Goal: Task Accomplishment & Management: Manage account settings

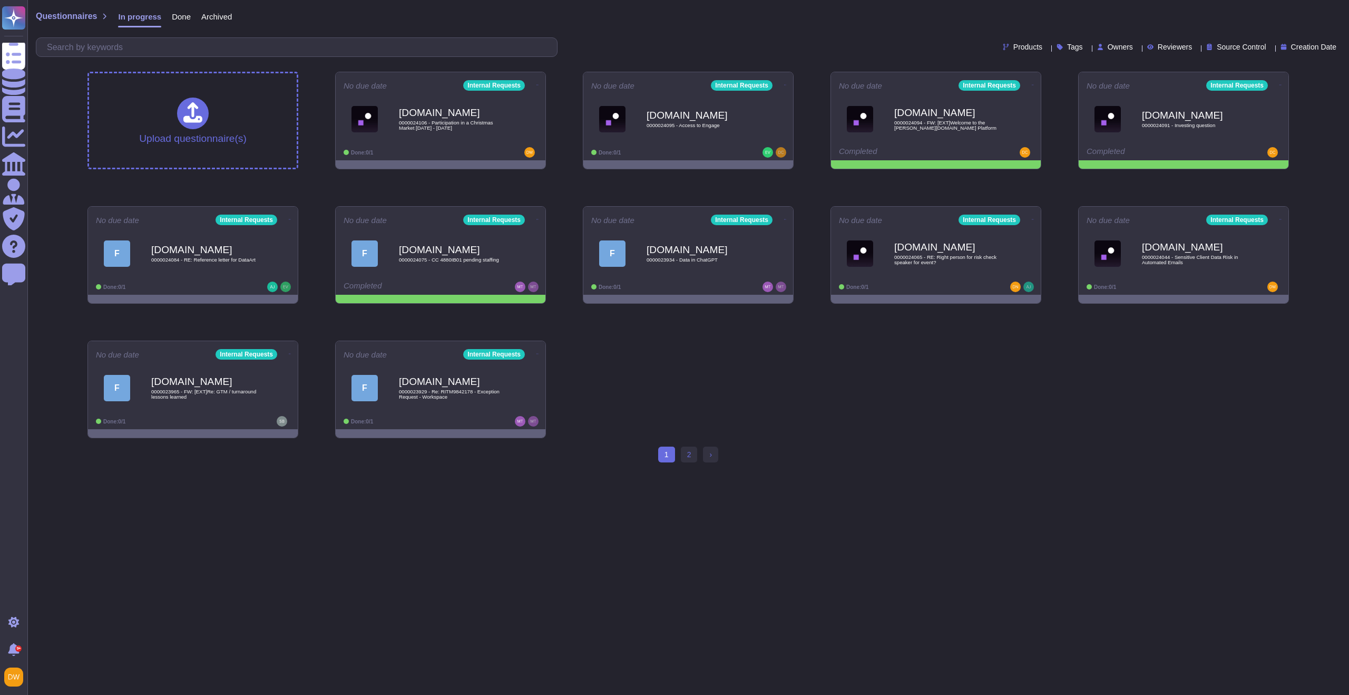
click at [74, 19] on span "Questionnaires" at bounding box center [66, 16] width 61 height 8
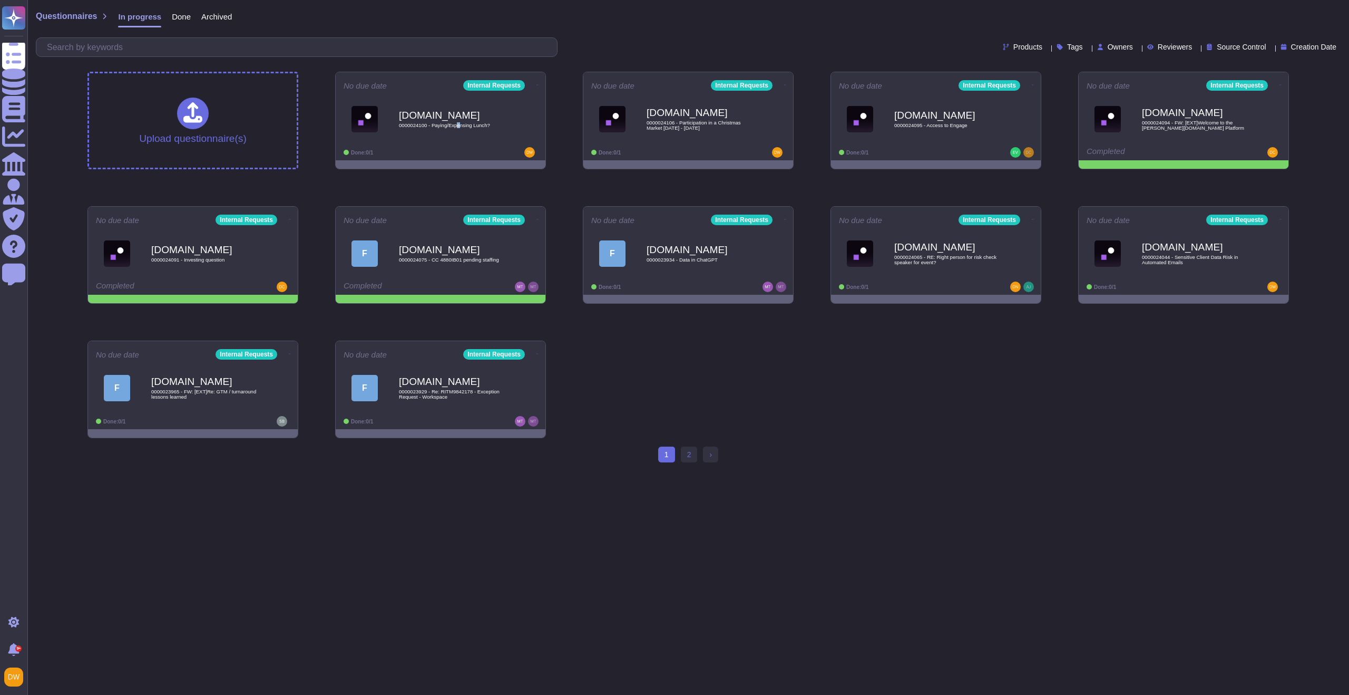
click at [463, 127] on span "0000024100 - Paying/Expensing Lunch?" at bounding box center [451, 125] width 105 height 5
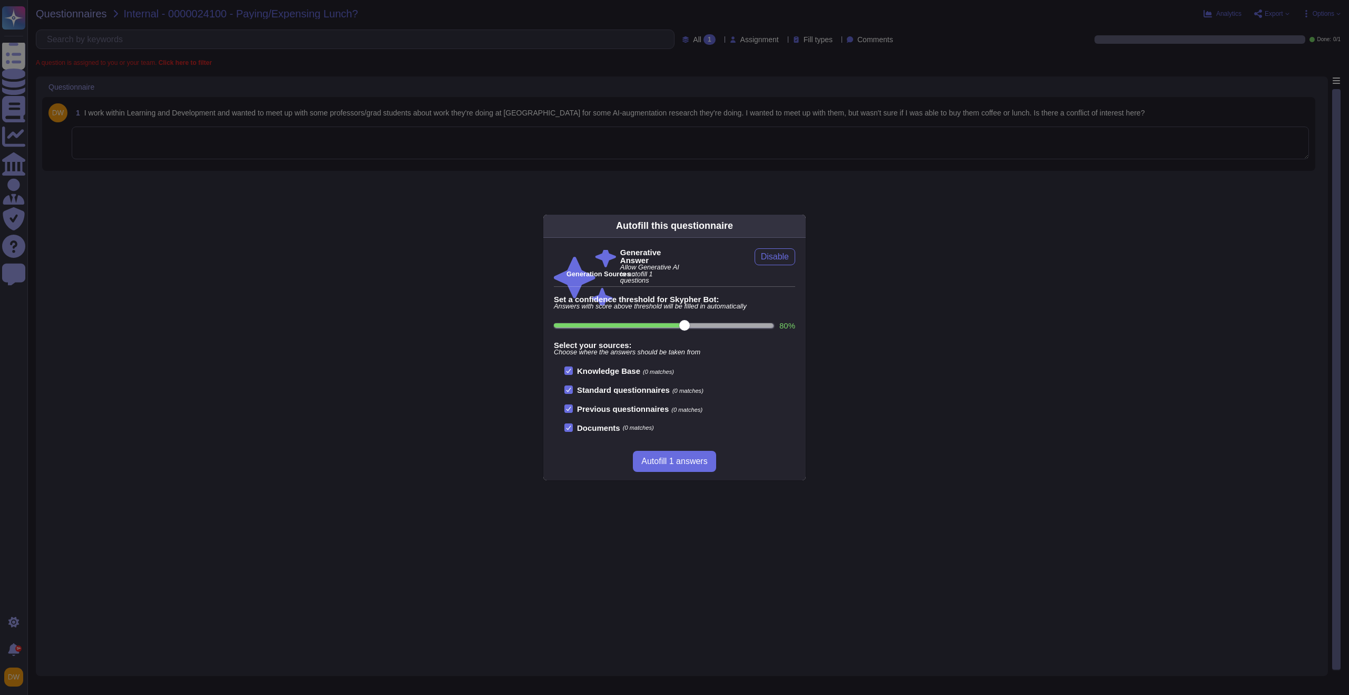
click at [326, 177] on div "Autofill this questionnaire Generative Answer Allow Generative AI to autofill 1…" at bounding box center [674, 347] width 1349 height 695
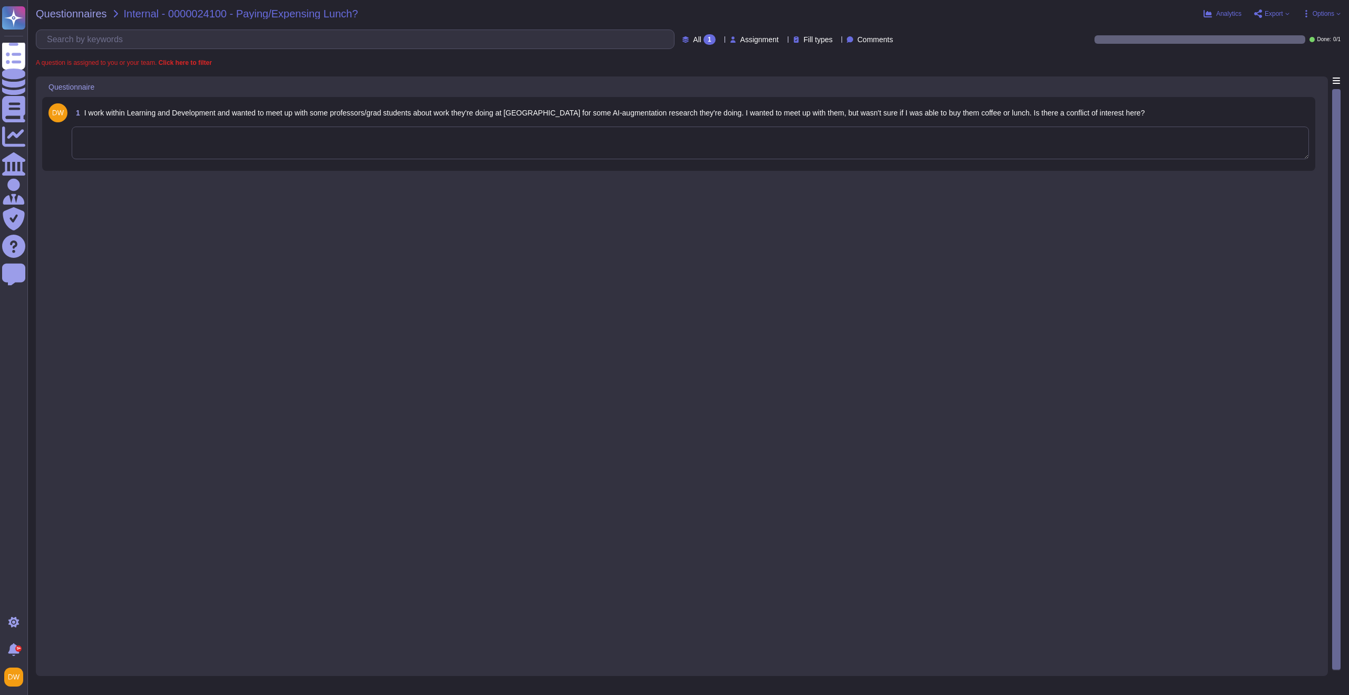
click at [321, 147] on textarea at bounding box center [691, 143] width 1238 height 33
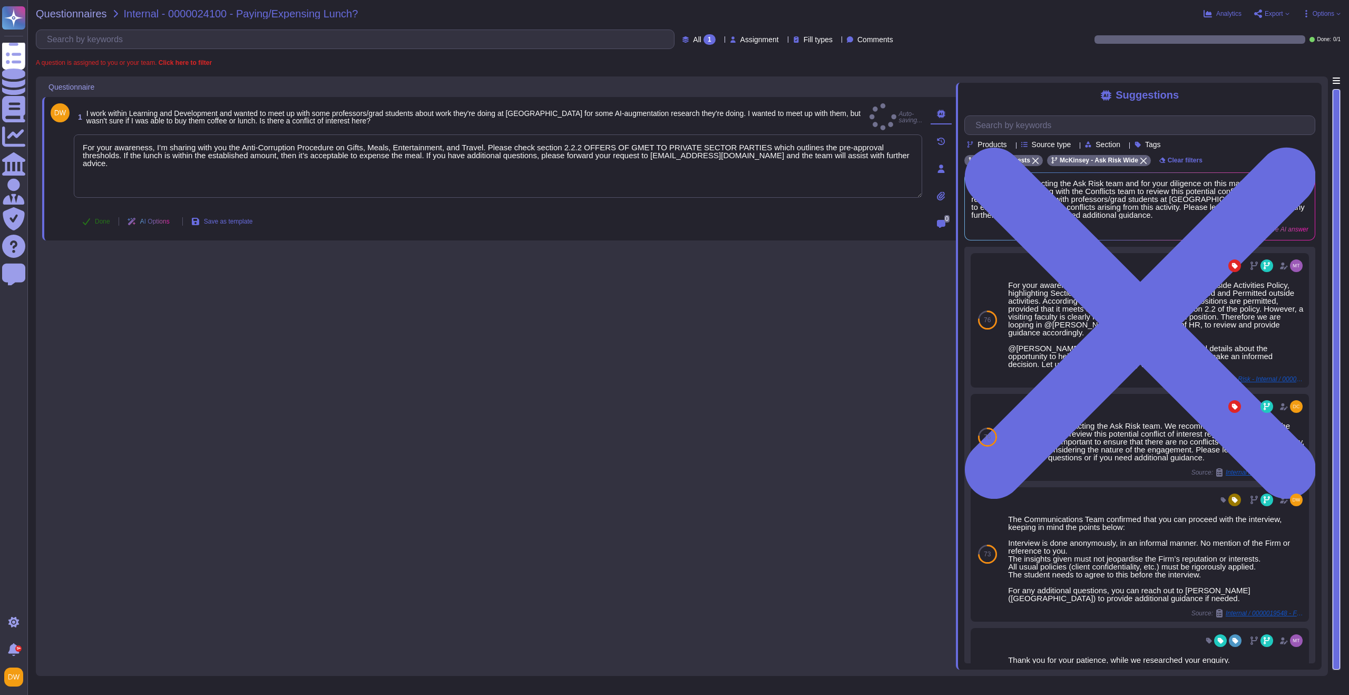
type textarea "For your awareness, I’m sharing with you the Anti-Corruption Procedure on Gifts…"
click at [92, 217] on button "Done" at bounding box center [96, 221] width 45 height 21
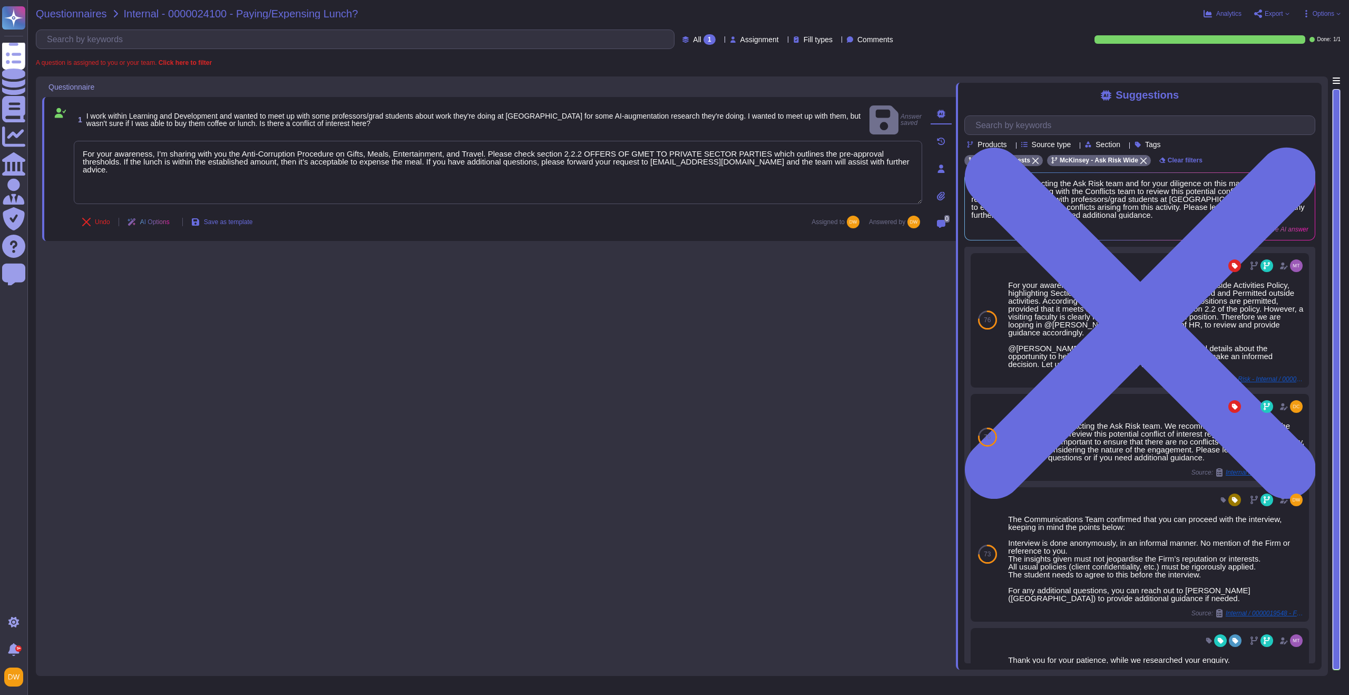
click at [59, 16] on span "Questionnaires" at bounding box center [71, 13] width 71 height 11
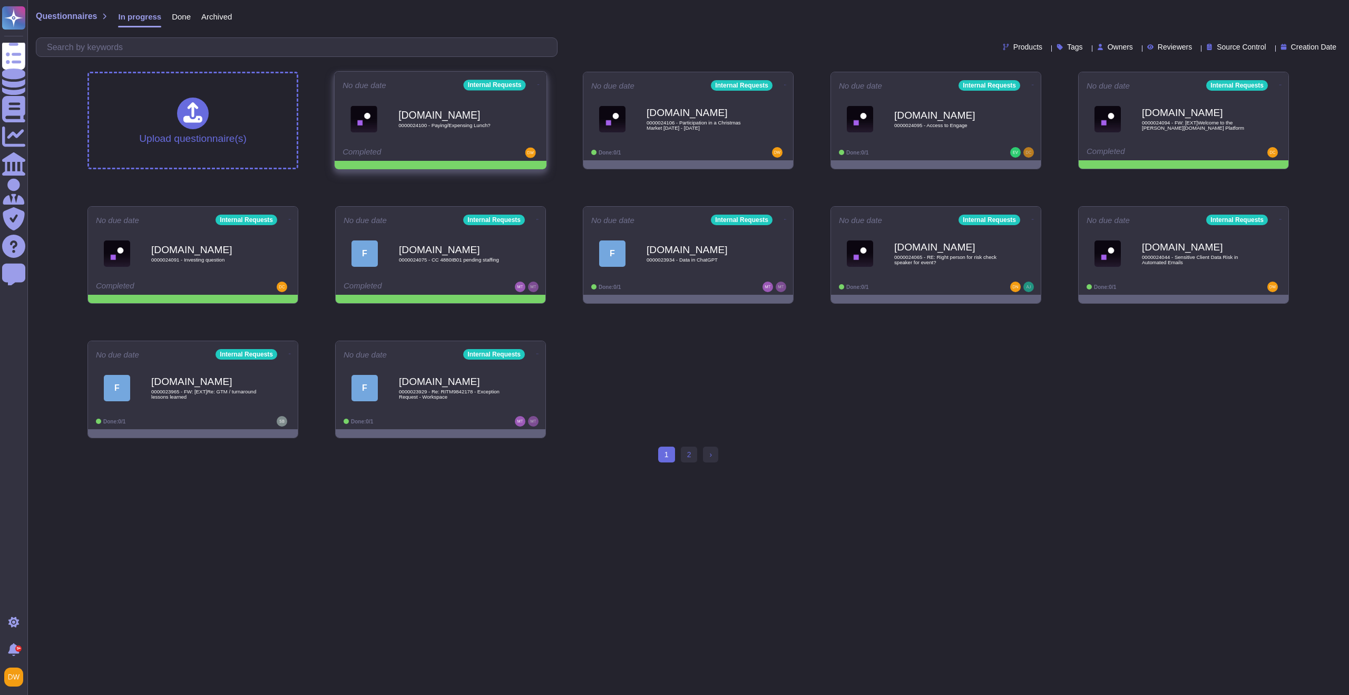
click at [538, 83] on icon at bounding box center [539, 84] width 2 height 3
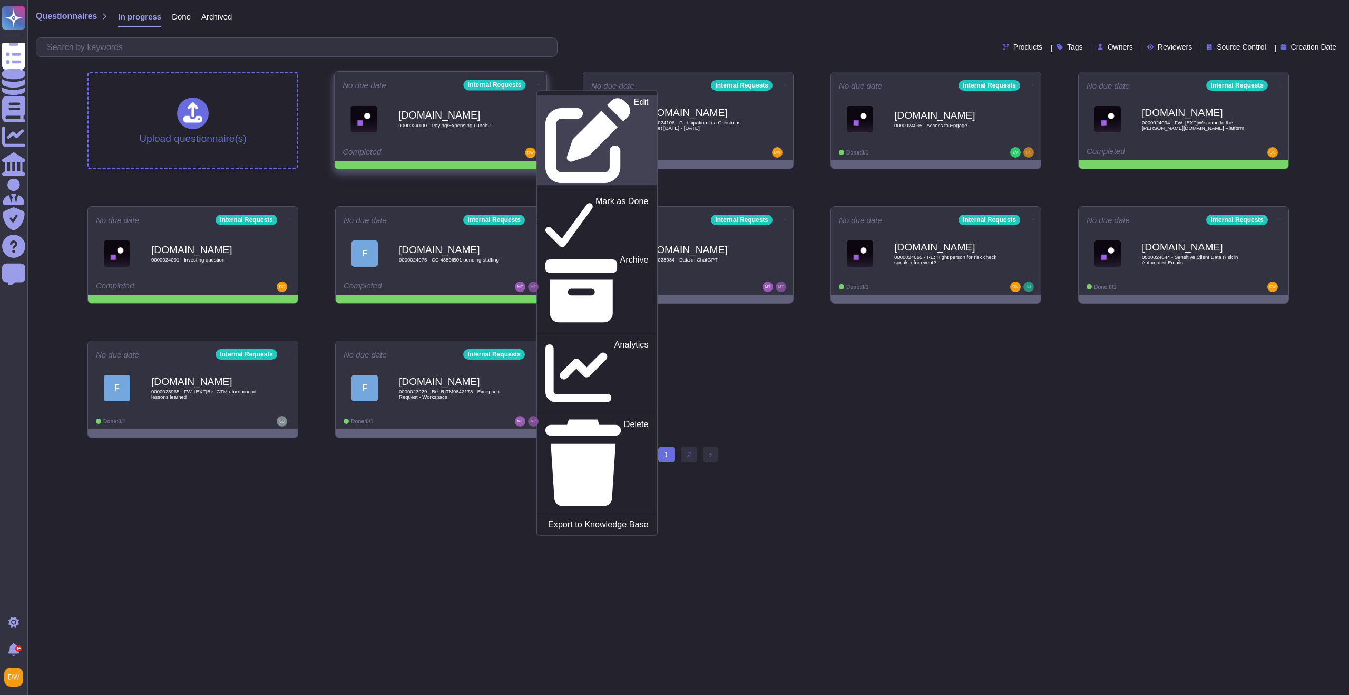
click at [546, 98] on icon at bounding box center [589, 141] width 86 height 86
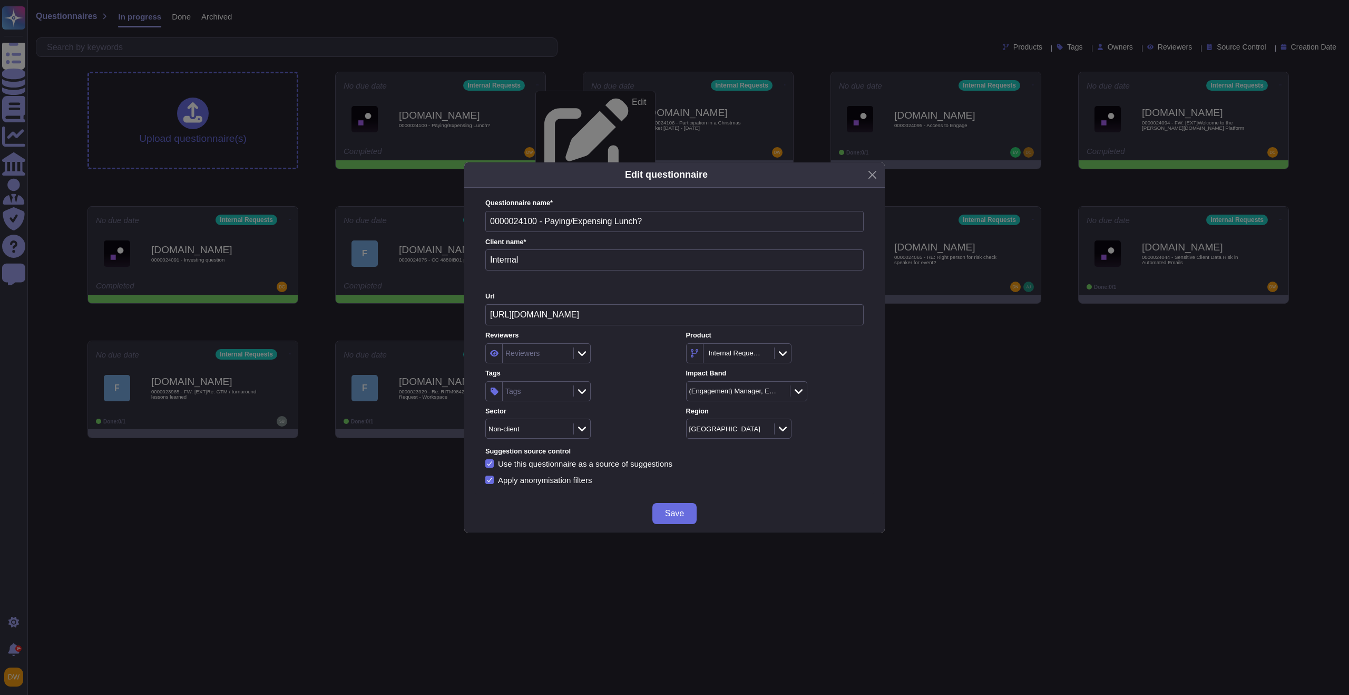
click at [531, 390] on div "Tags" at bounding box center [537, 391] width 68 height 19
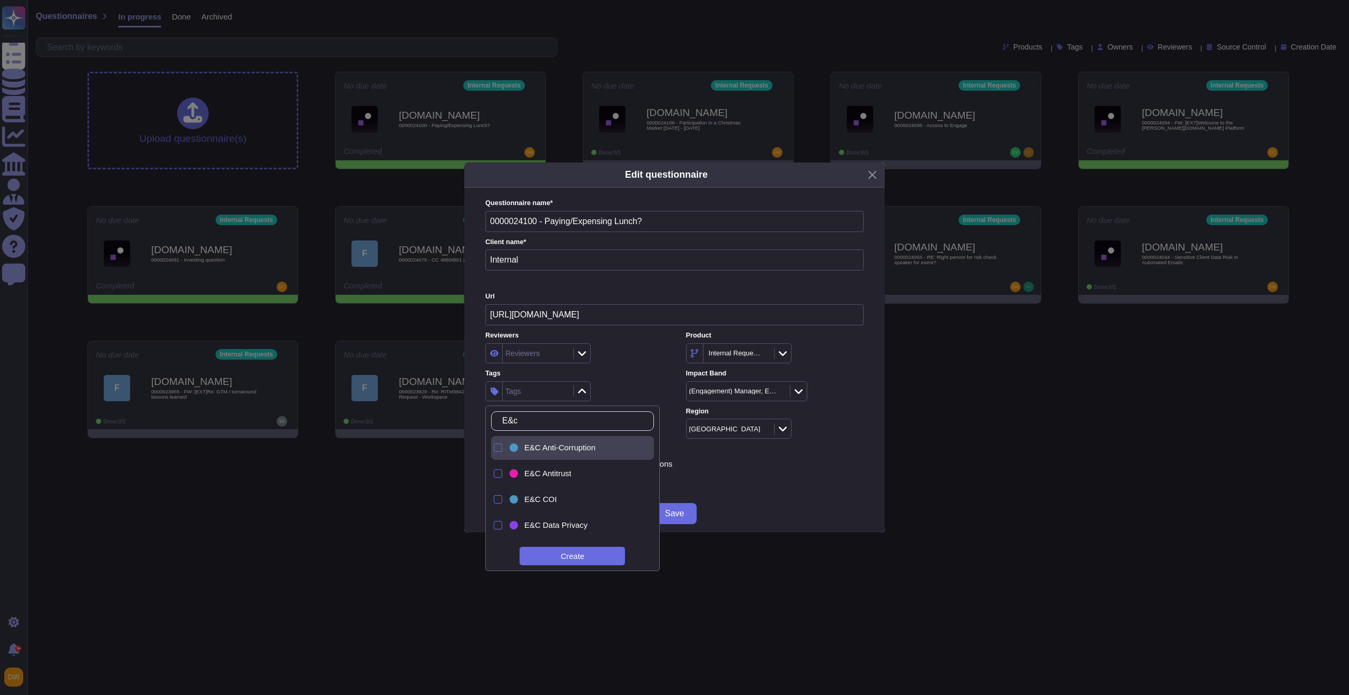
click at [600, 452] on div "E&C Anti-Corruption" at bounding box center [582, 447] width 114 height 9
click at [531, 418] on input "E&c" at bounding box center [575, 421] width 157 height 18
click at [531, 419] on input "E&c" at bounding box center [575, 421] width 157 height 18
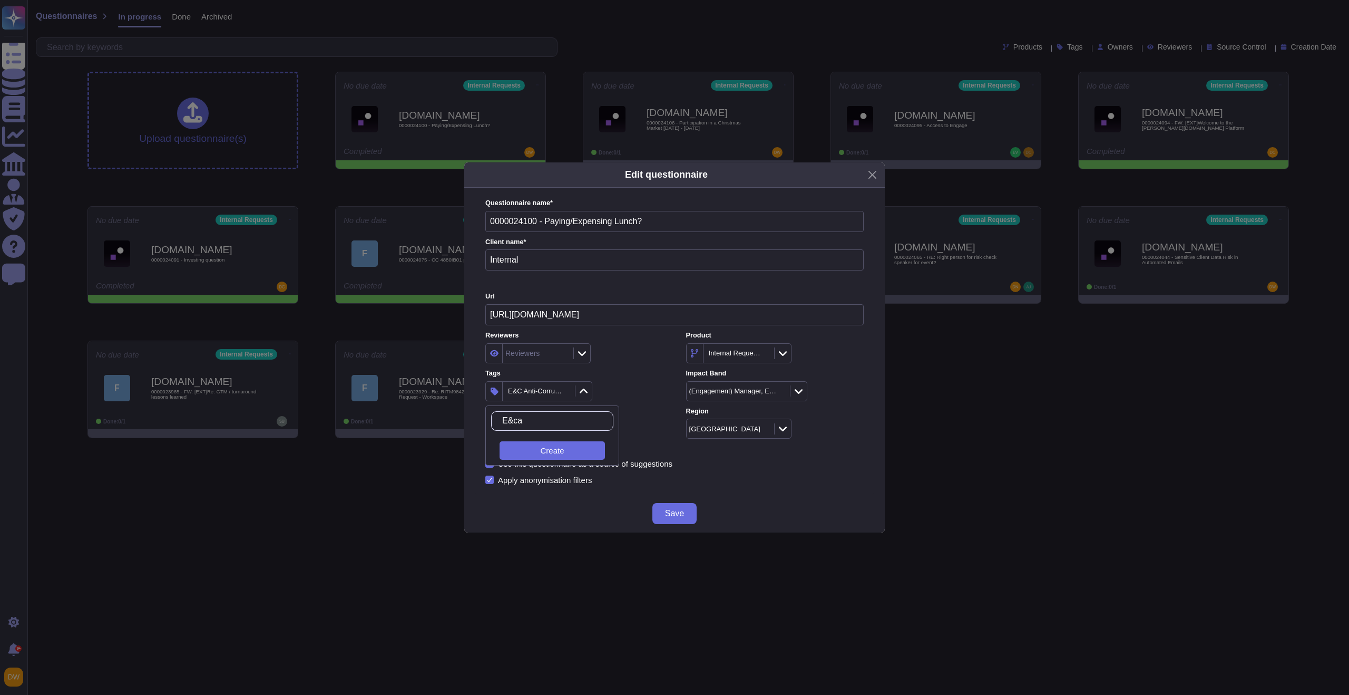
click at [531, 419] on input "E&ca" at bounding box center [555, 421] width 116 height 18
drag, startPoint x: 540, startPoint y: 422, endPoint x: 508, endPoint y: 419, distance: 32.9
click at [508, 419] on input "E&ca" at bounding box center [555, 421] width 116 height 18
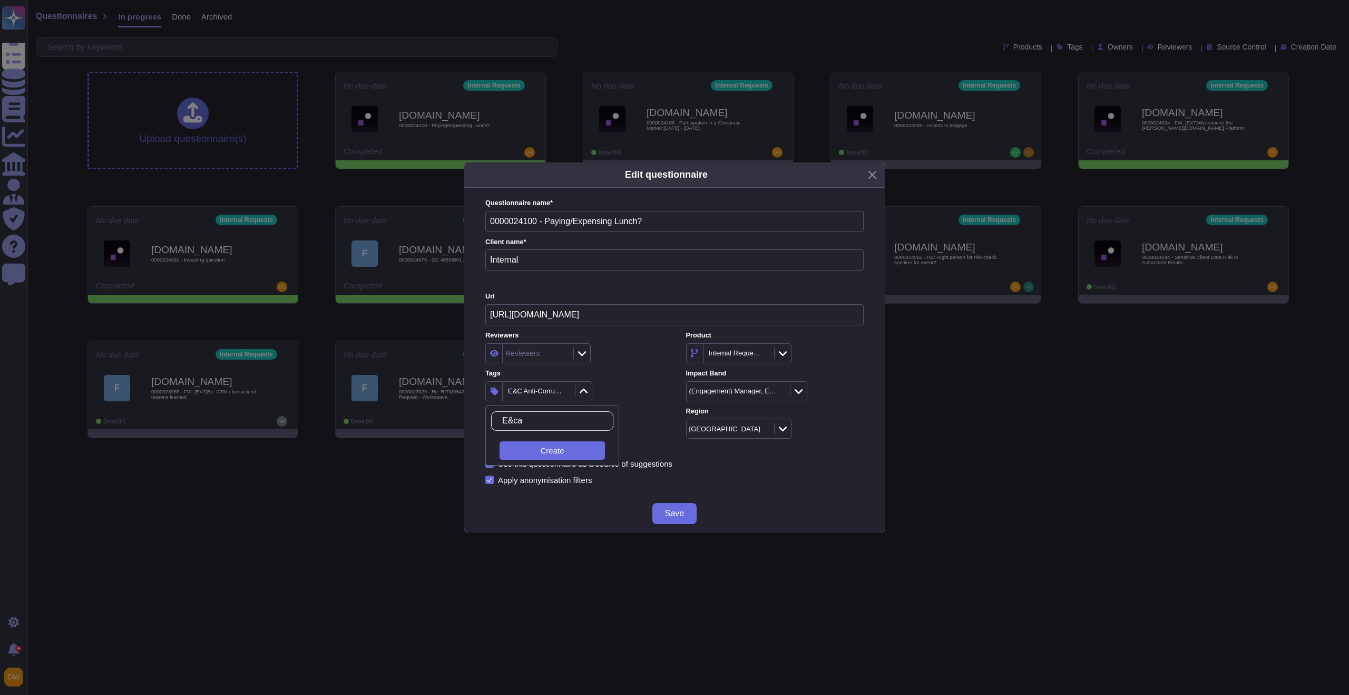
click at [520, 417] on input "E&ca" at bounding box center [555, 421] width 116 height 18
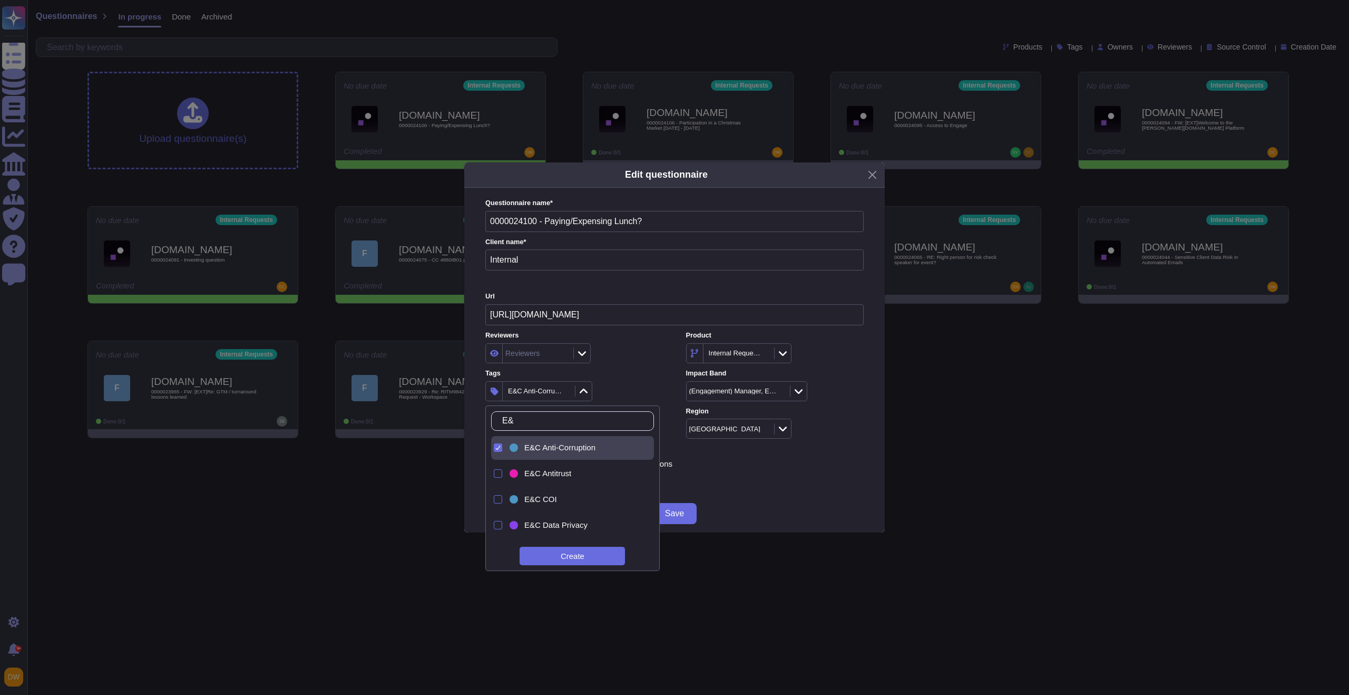
type input "E"
type input "as"
click at [533, 443] on span "Ask Risk" at bounding box center [540, 447] width 31 height 9
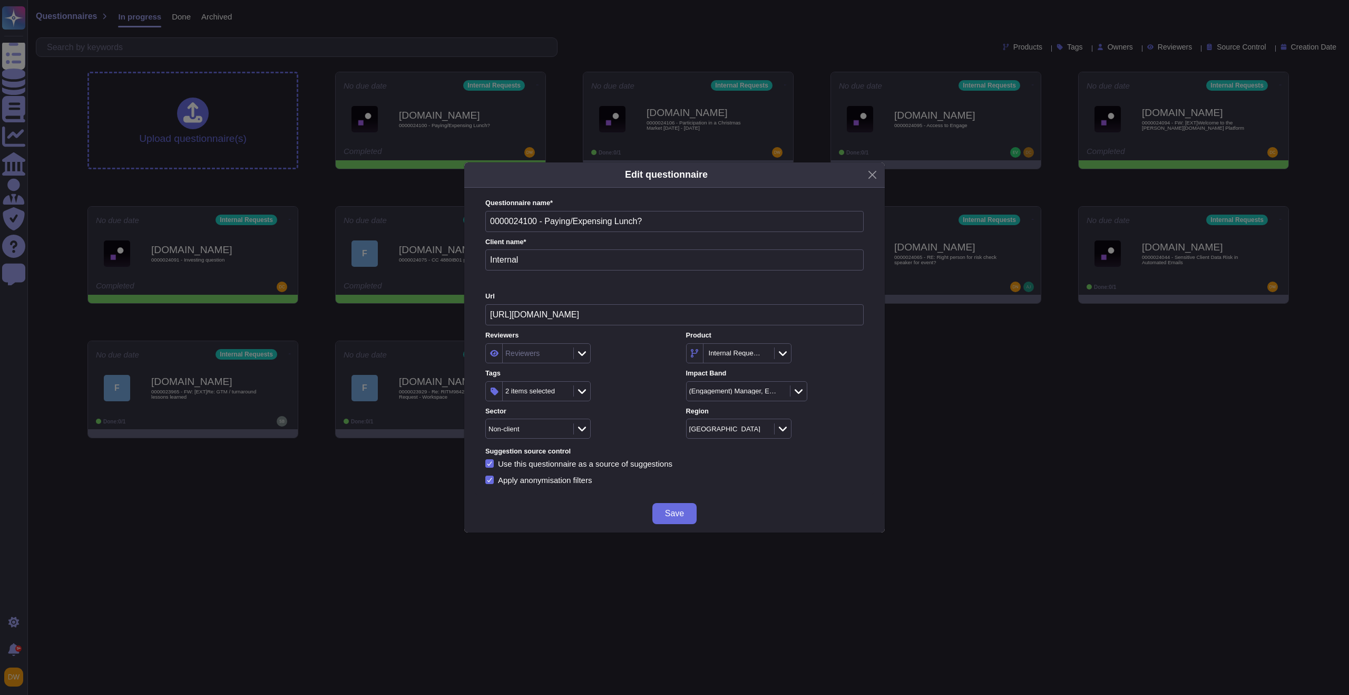
click at [658, 387] on div "2 items selected" at bounding box center [574, 391] width 178 height 20
click at [667, 512] on span "Save" at bounding box center [674, 513] width 19 height 8
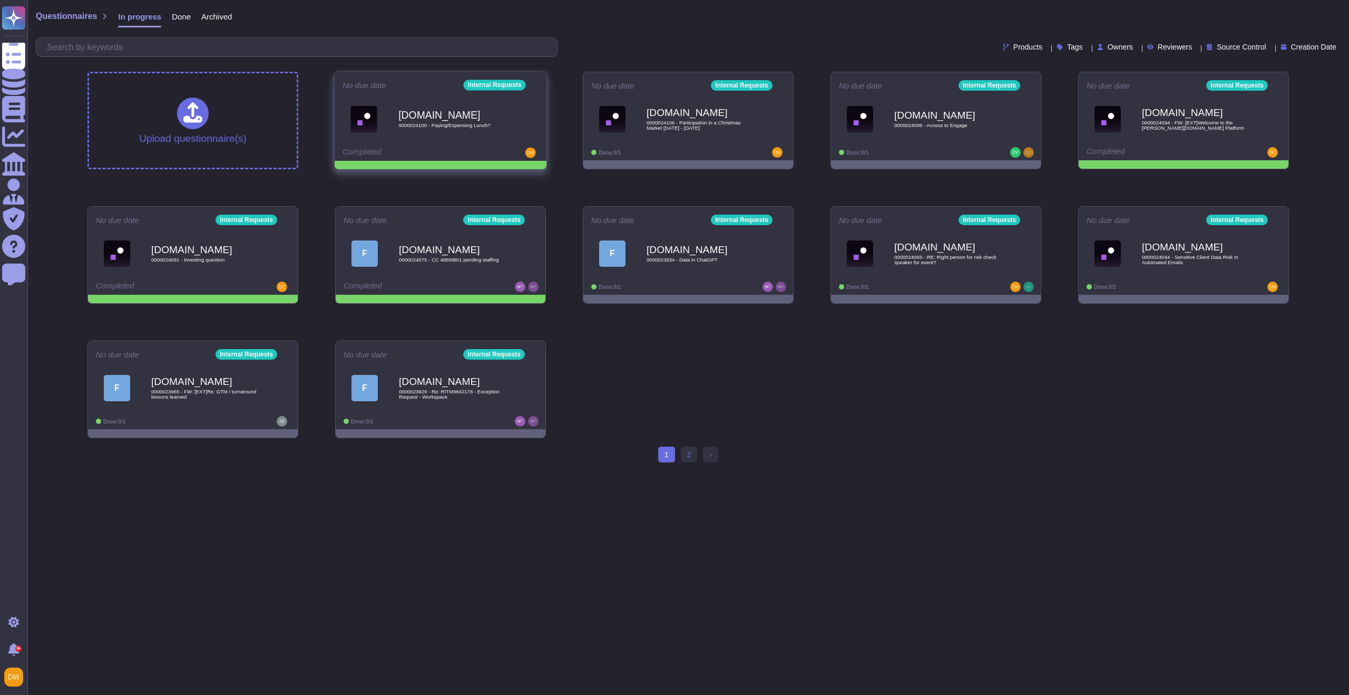
click at [538, 83] on icon at bounding box center [539, 84] width 2 height 3
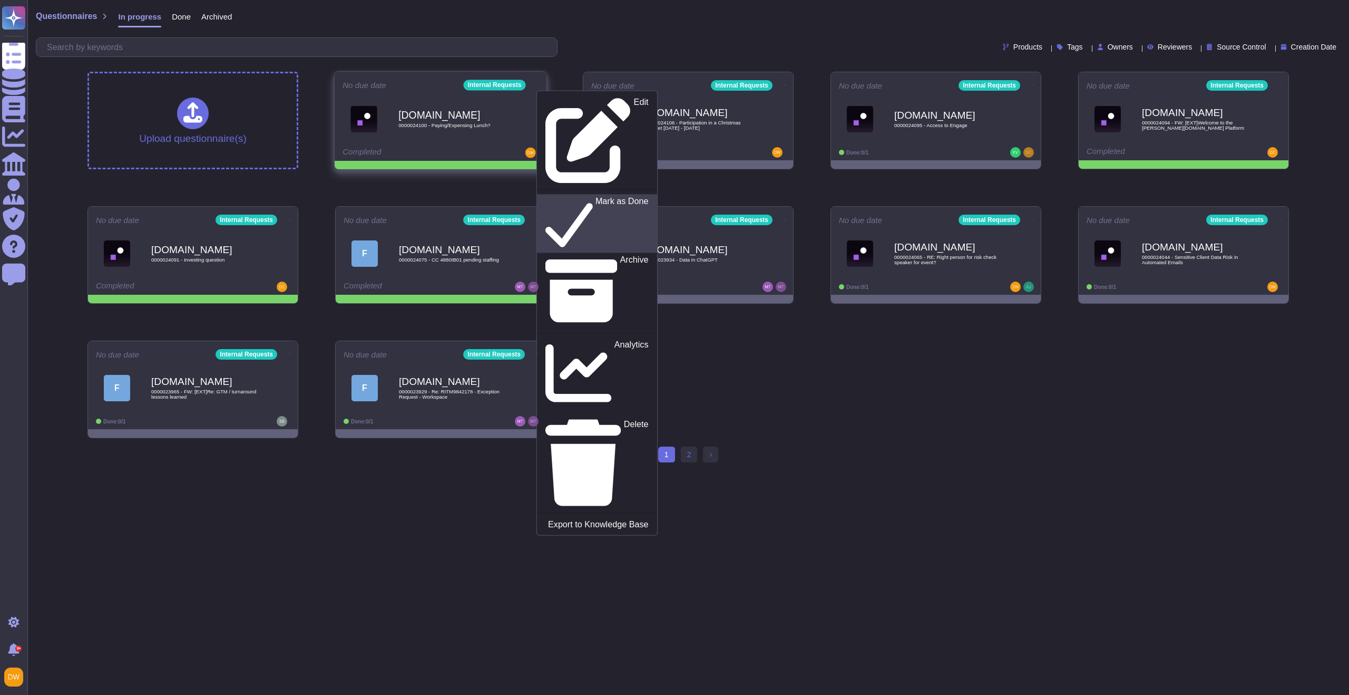
click at [546, 203] on icon at bounding box center [569, 225] width 47 height 44
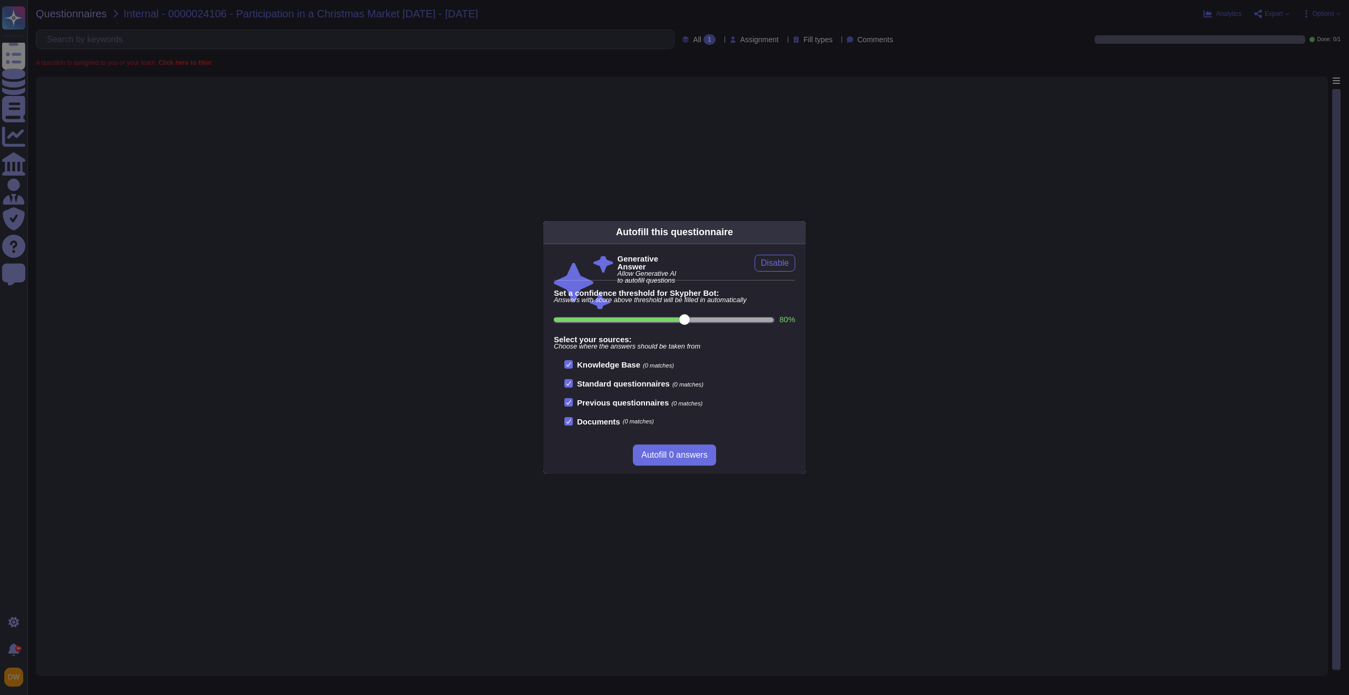
click at [291, 205] on div "Autofill this questionnaire Generative Answer Allow Generative AI to autofill q…" at bounding box center [674, 347] width 1349 height 695
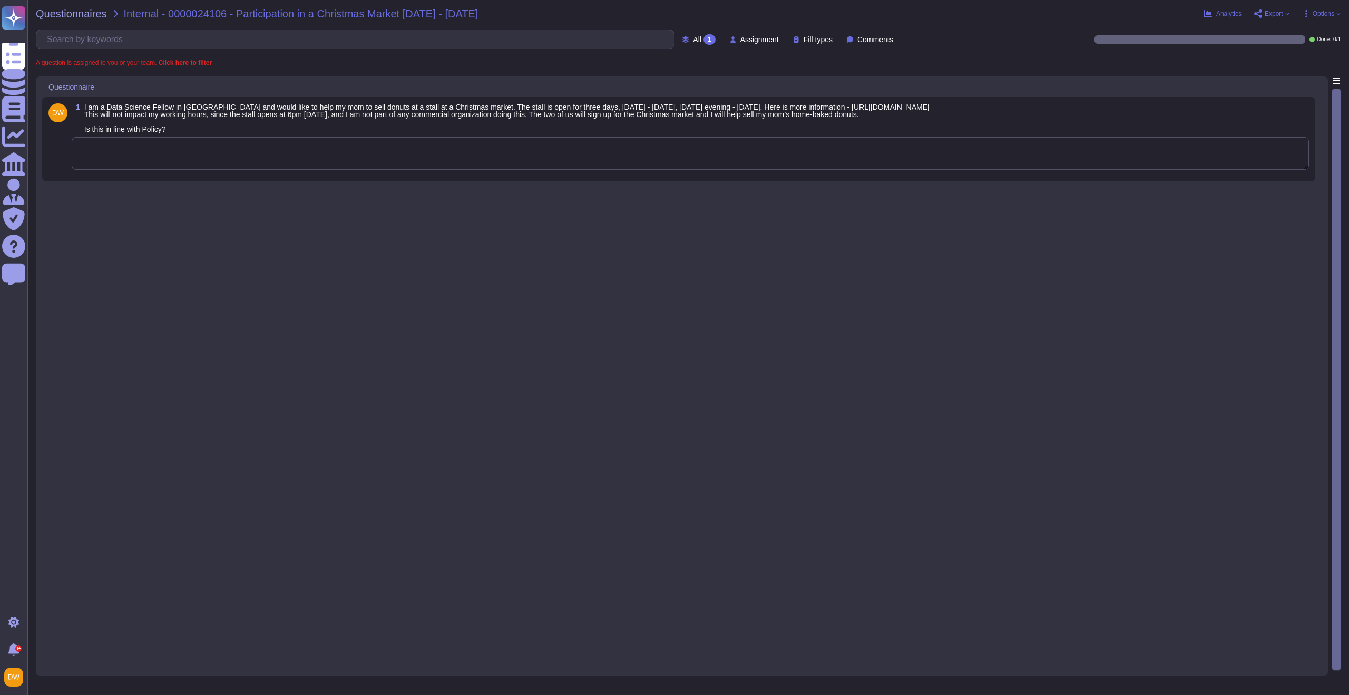
click at [314, 154] on textarea at bounding box center [691, 153] width 1238 height 33
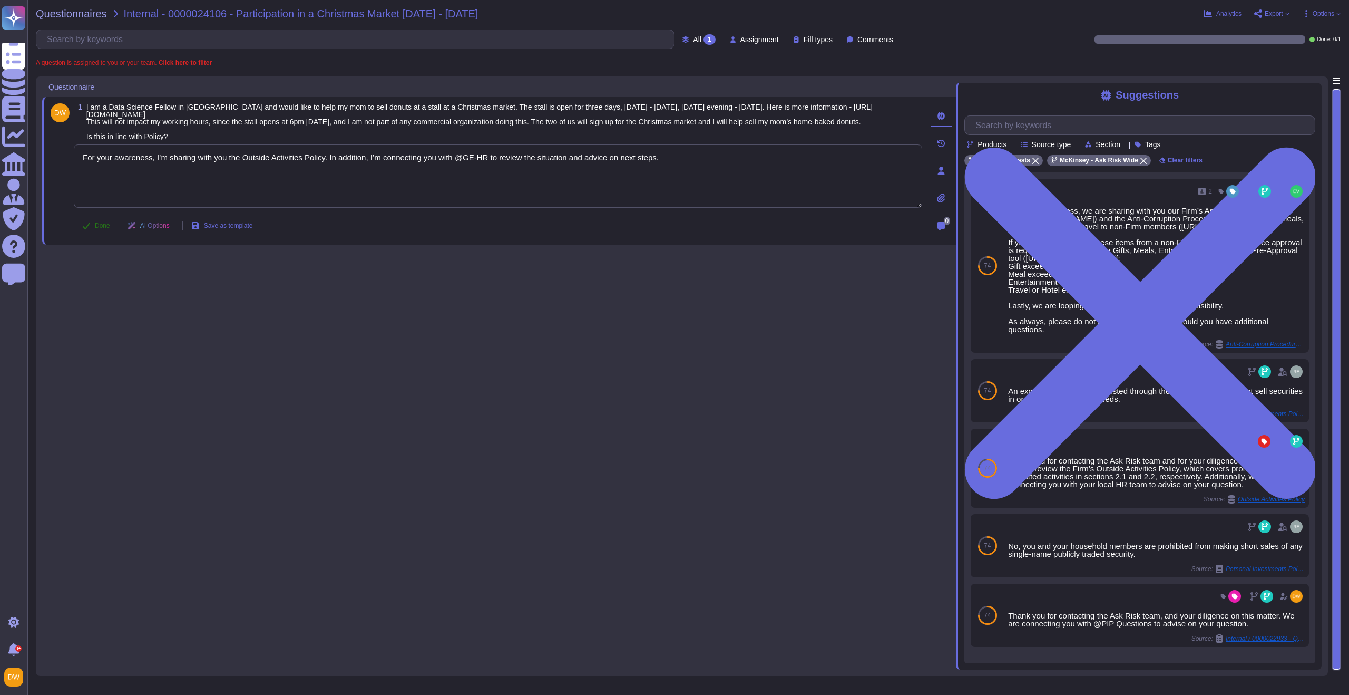
type textarea "For your awareness, I’m sharing with you the Outside Activities Policy. In addi…"
click at [102, 223] on button "Done" at bounding box center [96, 225] width 45 height 21
click at [63, 9] on span "Questionnaires" at bounding box center [71, 13] width 71 height 11
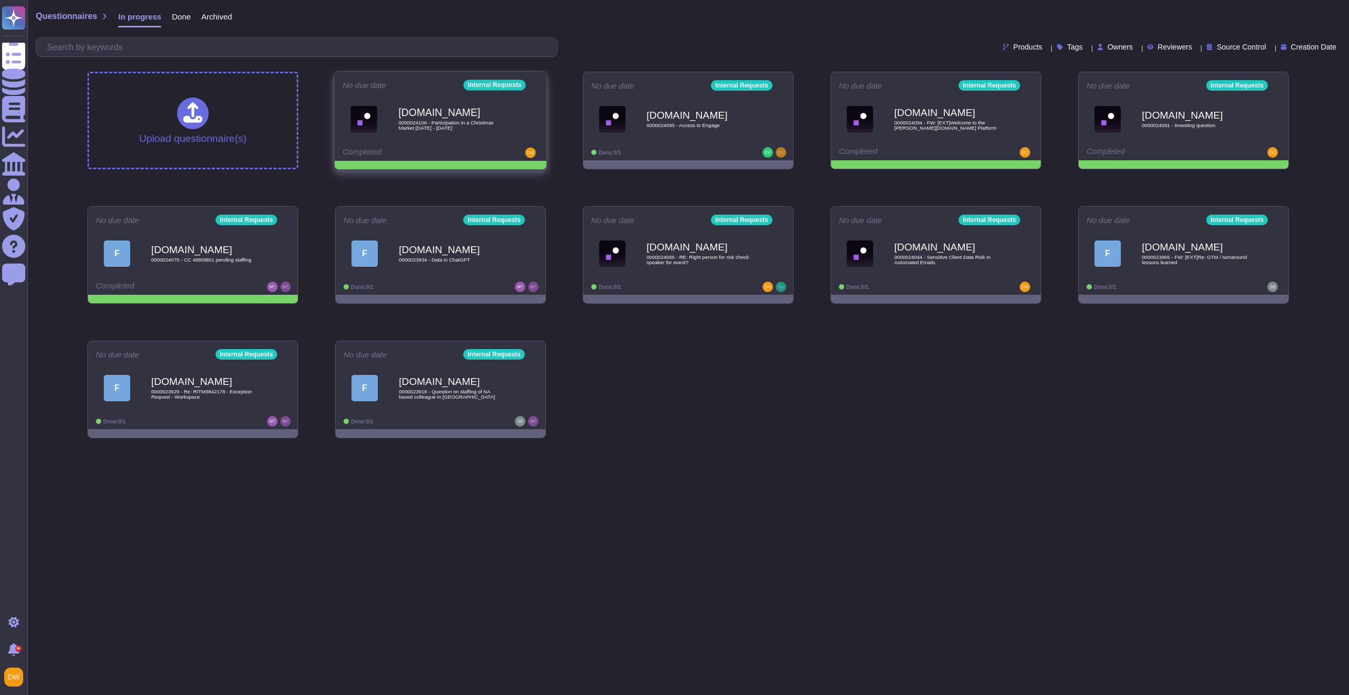
click at [538, 83] on icon at bounding box center [539, 84] width 2 height 3
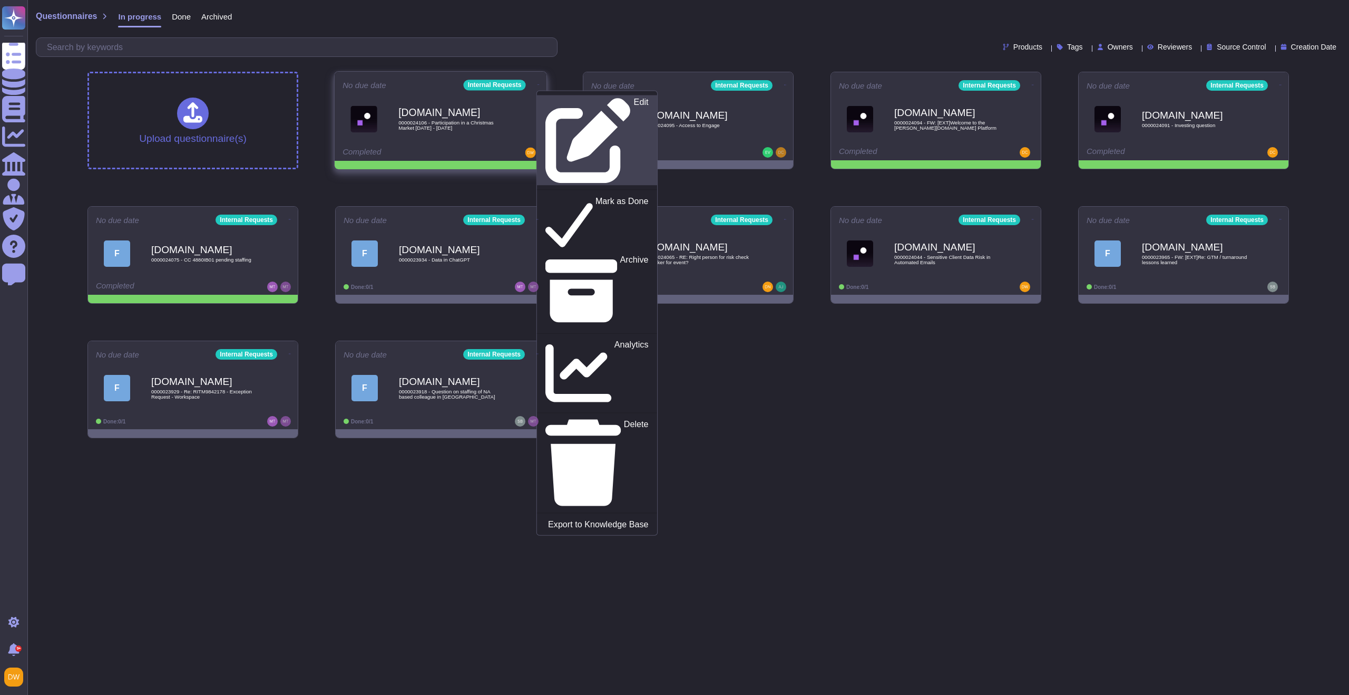
click at [634, 105] on p "Edit" at bounding box center [641, 140] width 15 height 85
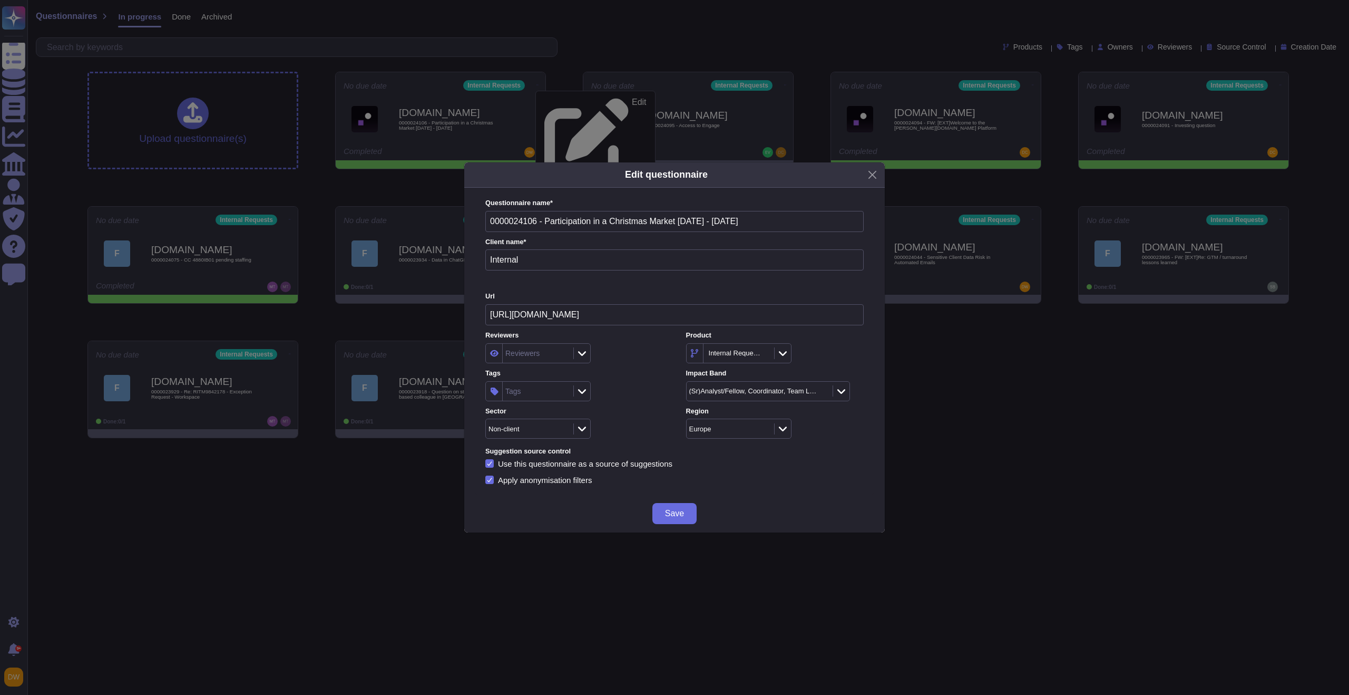
click at [528, 391] on div "Tags" at bounding box center [537, 391] width 68 height 19
type input "j"
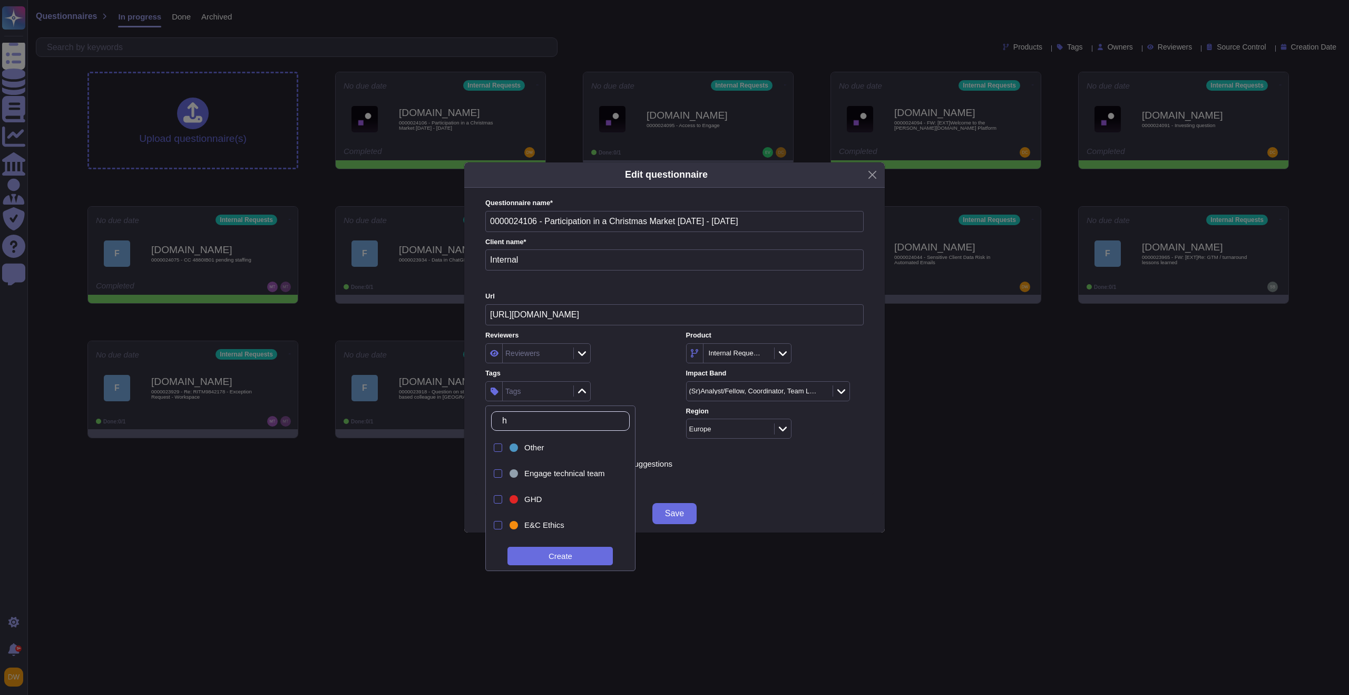
type input "hr"
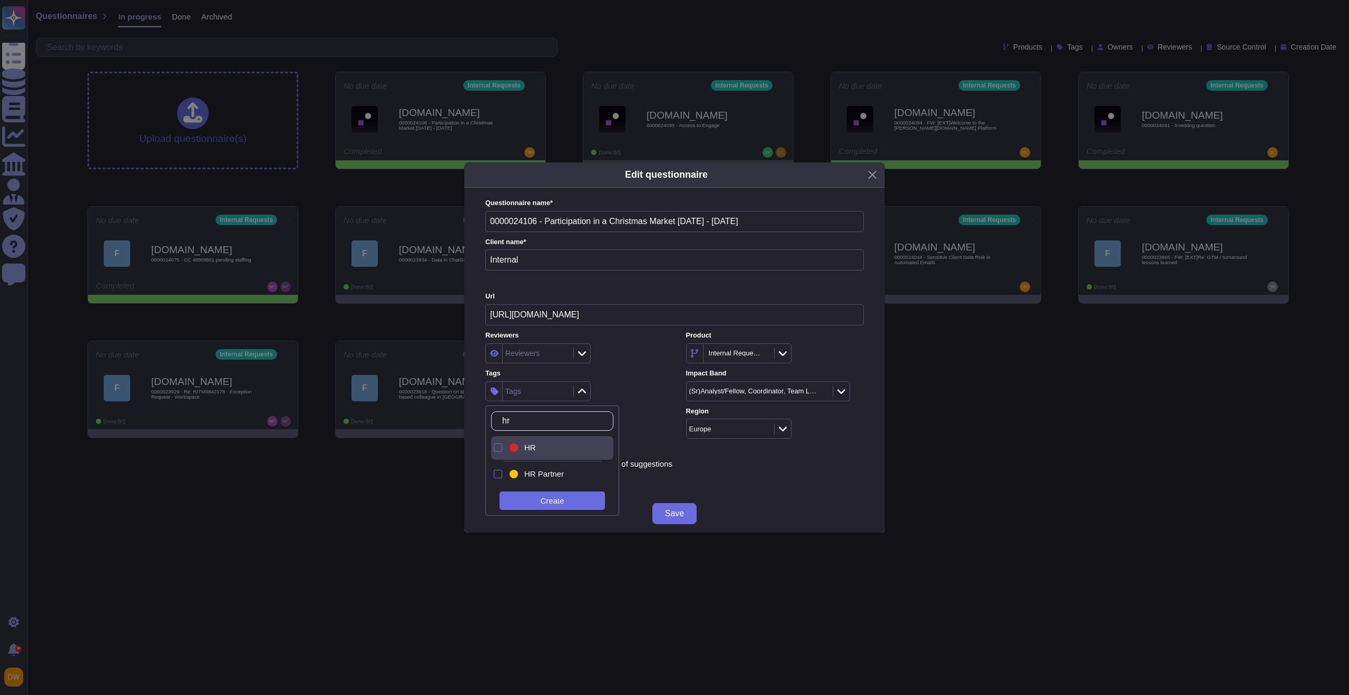
click at [521, 449] on div "HR" at bounding box center [561, 447] width 82 height 9
click at [607, 390] on div "HR" at bounding box center [574, 391] width 178 height 20
click at [681, 518] on button "Save" at bounding box center [675, 513] width 44 height 21
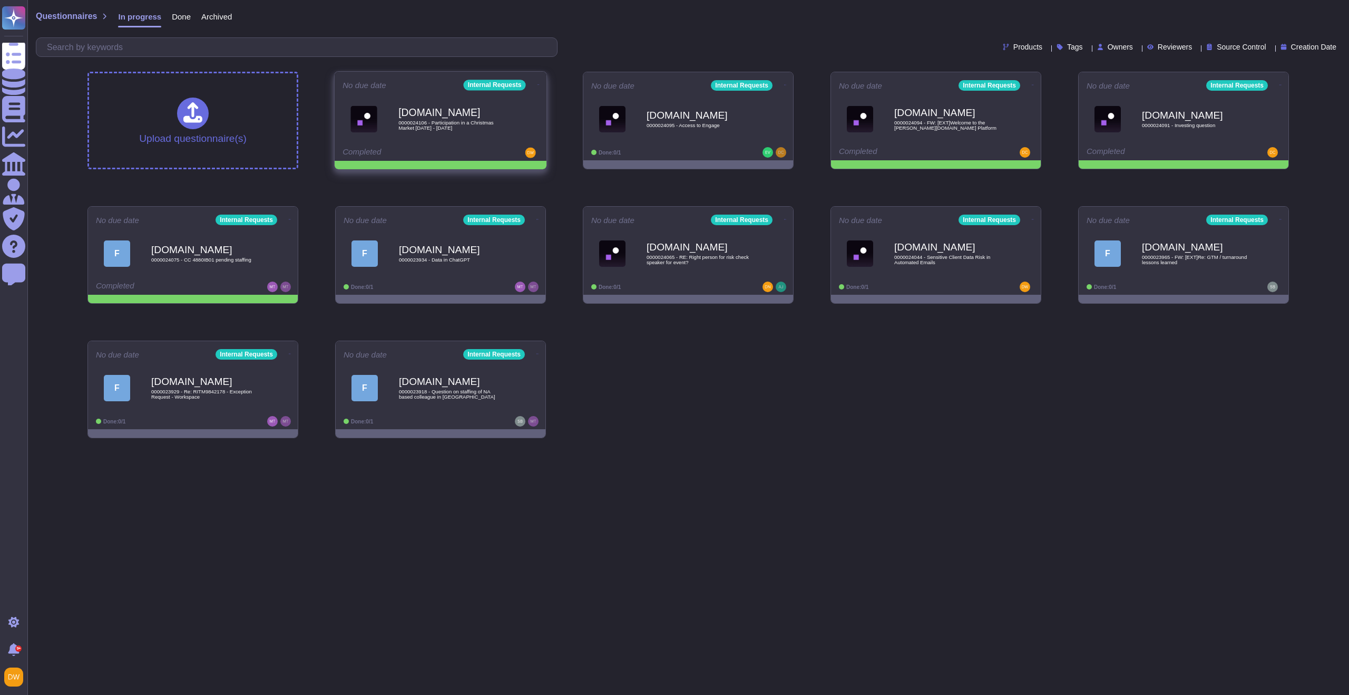
click at [538, 84] on icon at bounding box center [539, 84] width 2 height 1
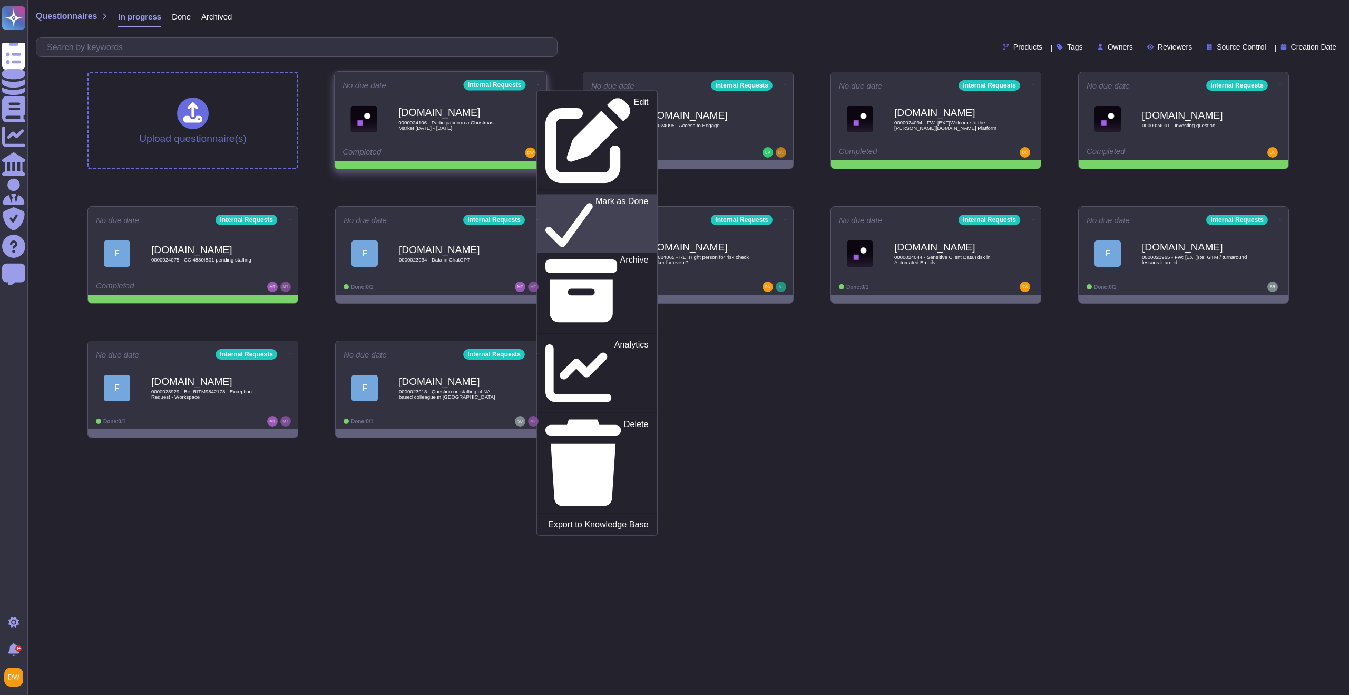
click at [596, 197] on p "Mark as Done" at bounding box center [622, 224] width 53 height 54
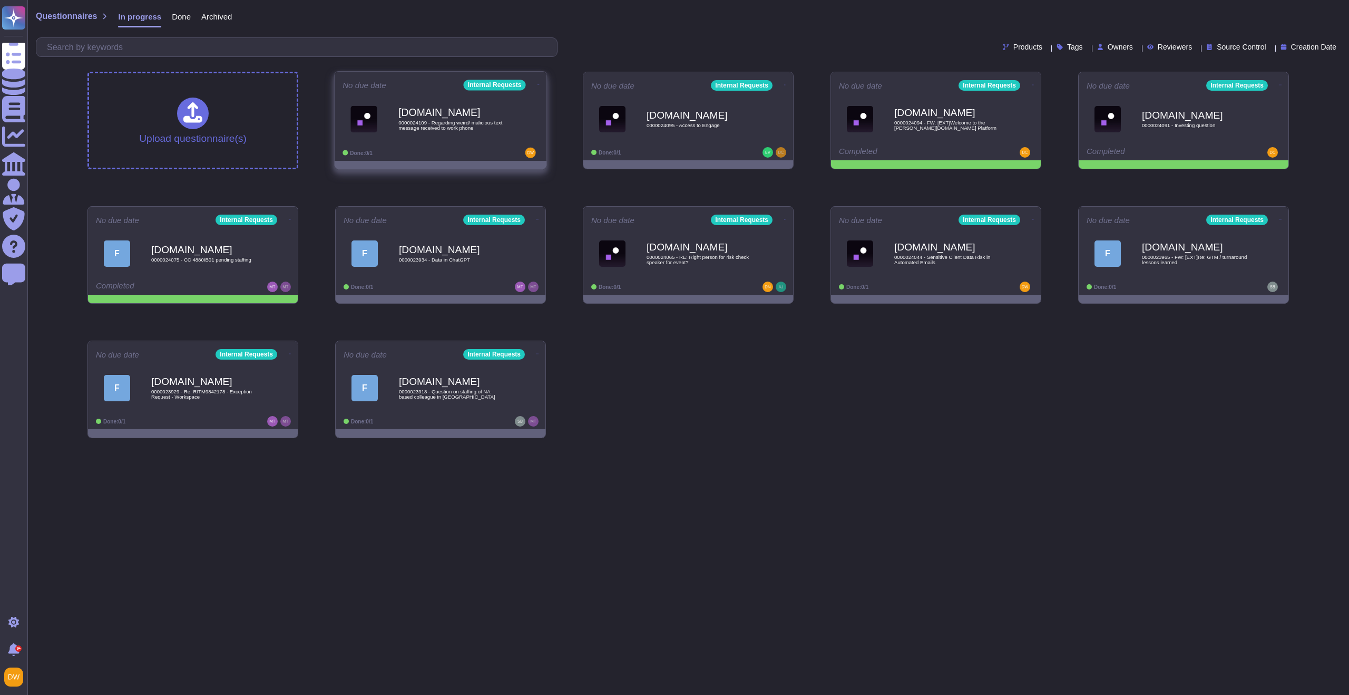
click at [464, 121] on span "0000024109 - Regarding weird/ malicious text message received to work phone" at bounding box center [452, 125] width 106 height 10
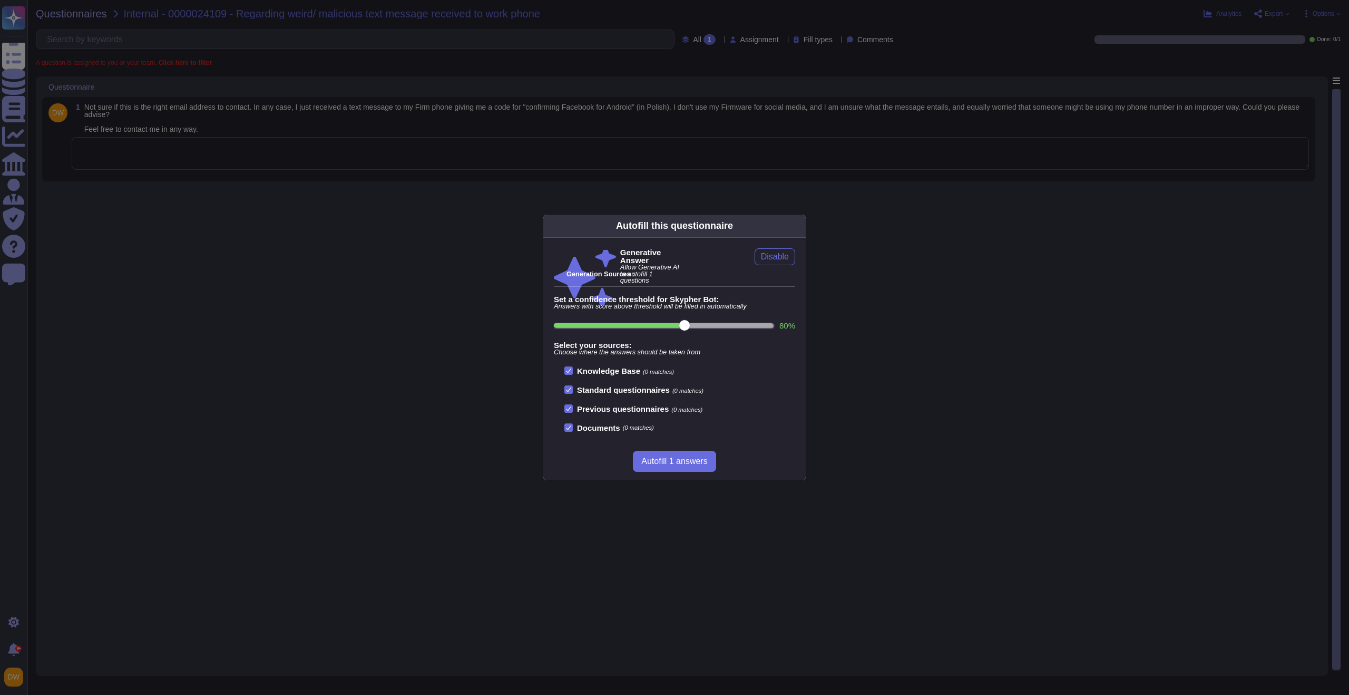
click at [304, 227] on div "Autofill this questionnaire Generative Answer Allow Generative AI to autofill 1…" at bounding box center [674, 347] width 1349 height 695
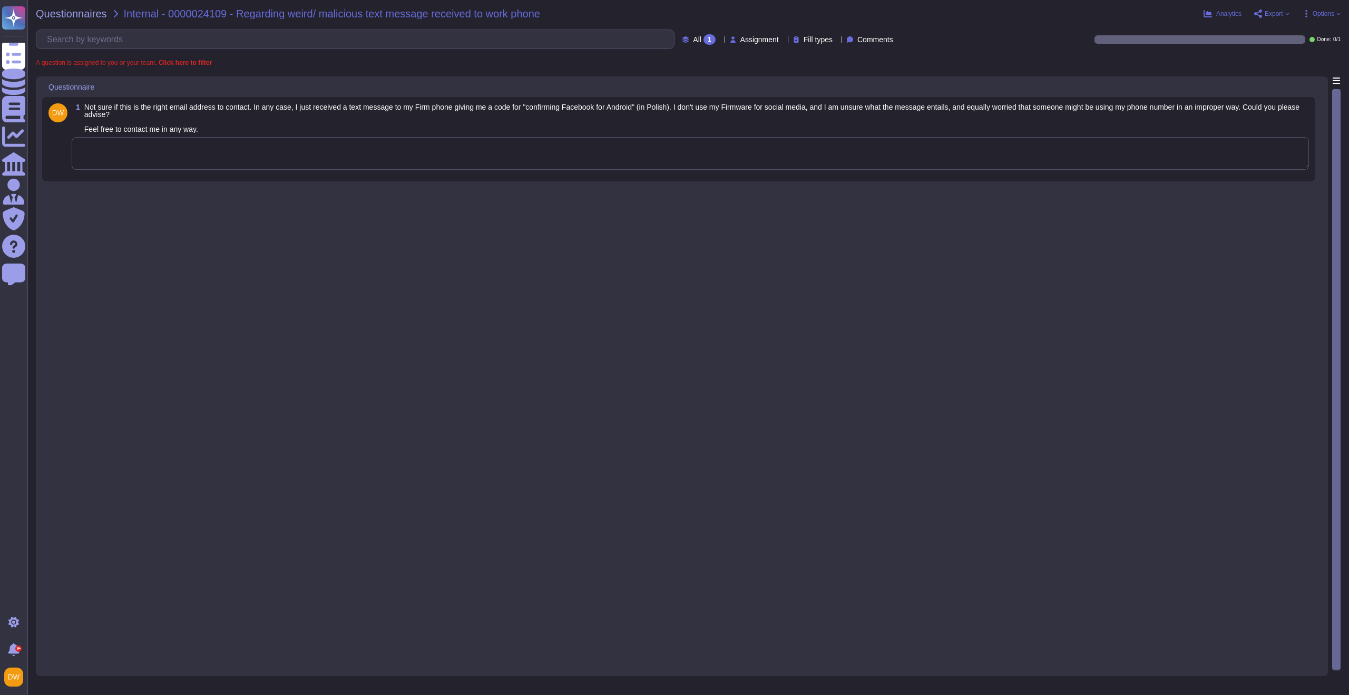
click at [288, 160] on textarea at bounding box center [691, 153] width 1238 height 33
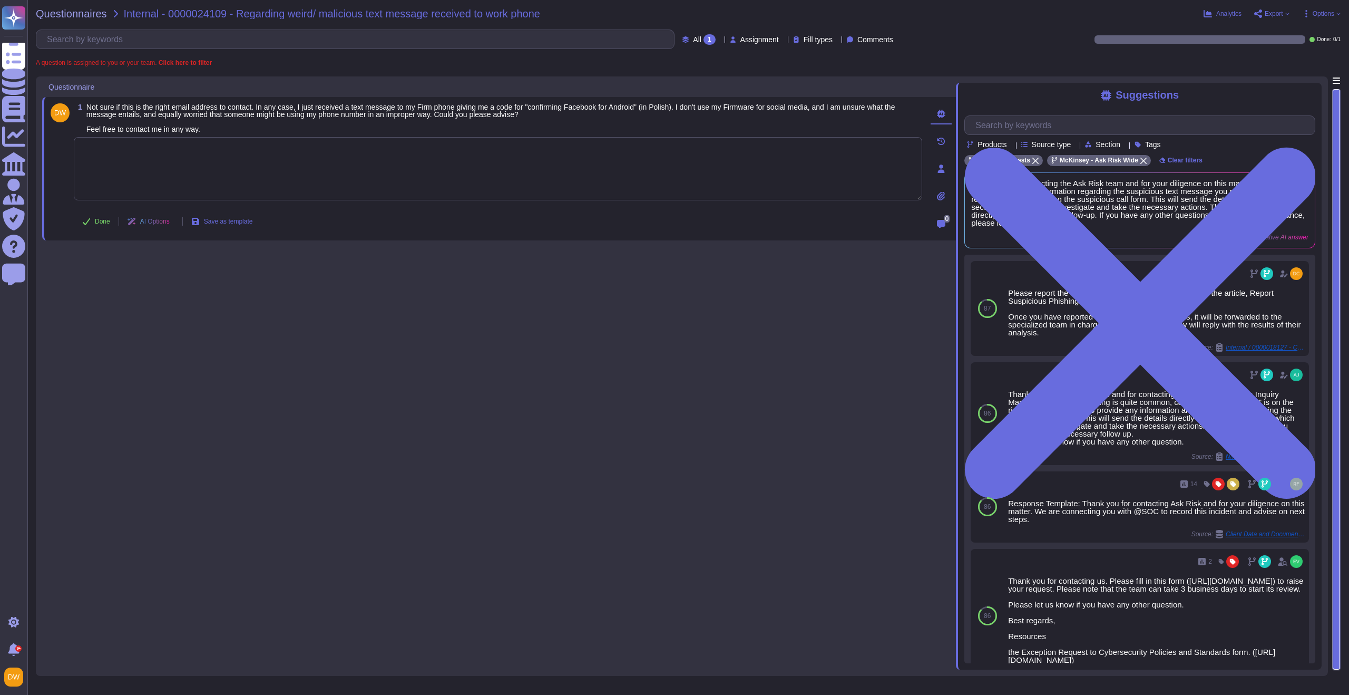
paste textarea "Thank you for flagging this. It is important not to provide any information and…"
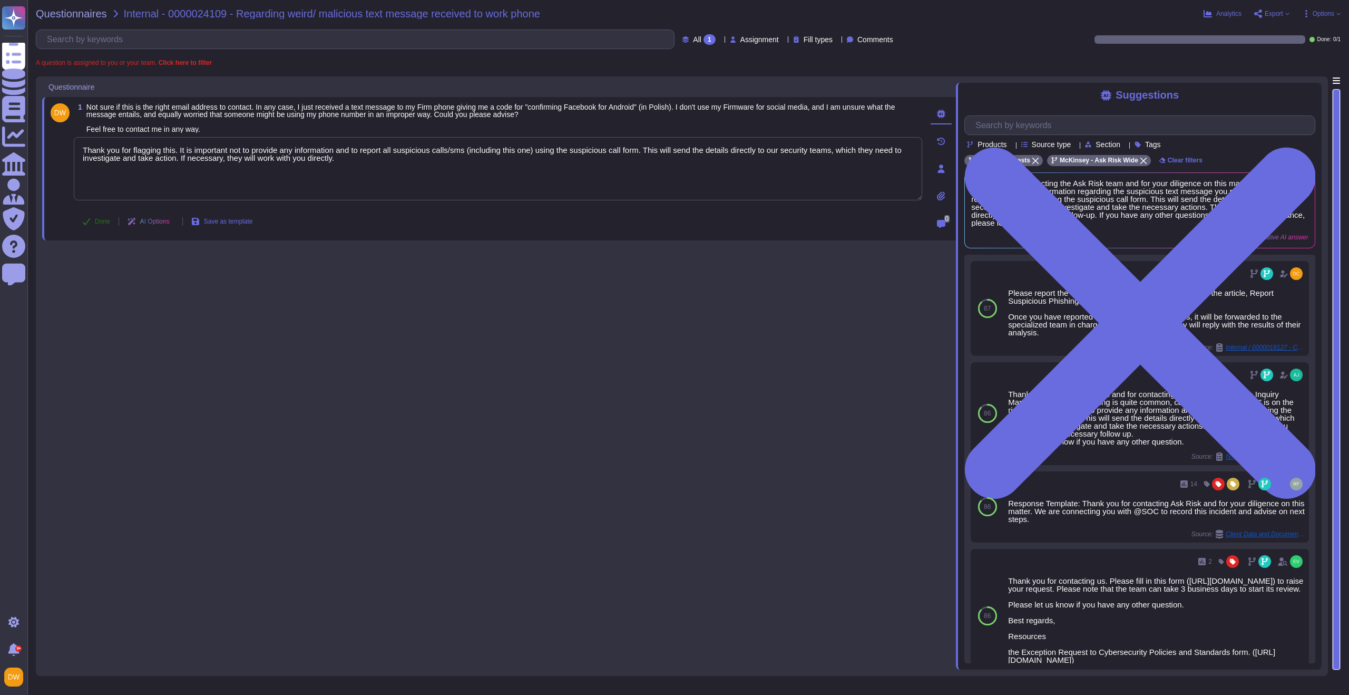
type textarea "Thank you for flagging this. It is important not to provide any information and…"
click at [100, 225] on button "Done" at bounding box center [96, 221] width 45 height 21
click at [70, 5] on div "Questionnaires Internal - 0000024109 - Regarding weird/ malicious text message …" at bounding box center [688, 347] width 1322 height 695
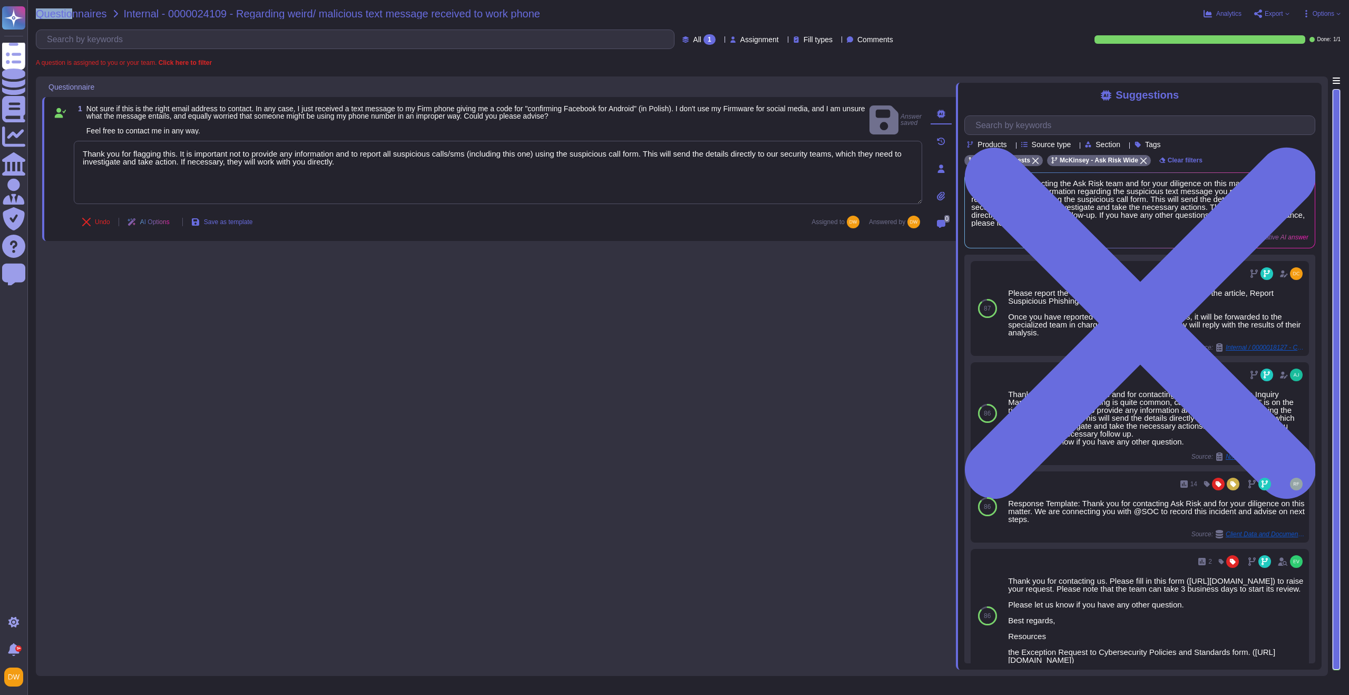
click at [70, 8] on div "Questionnaires Internal - 0000024109 - Regarding weird/ malicious text message …" at bounding box center [688, 347] width 1322 height 695
click at [75, 12] on span "Questionnaires" at bounding box center [71, 13] width 71 height 11
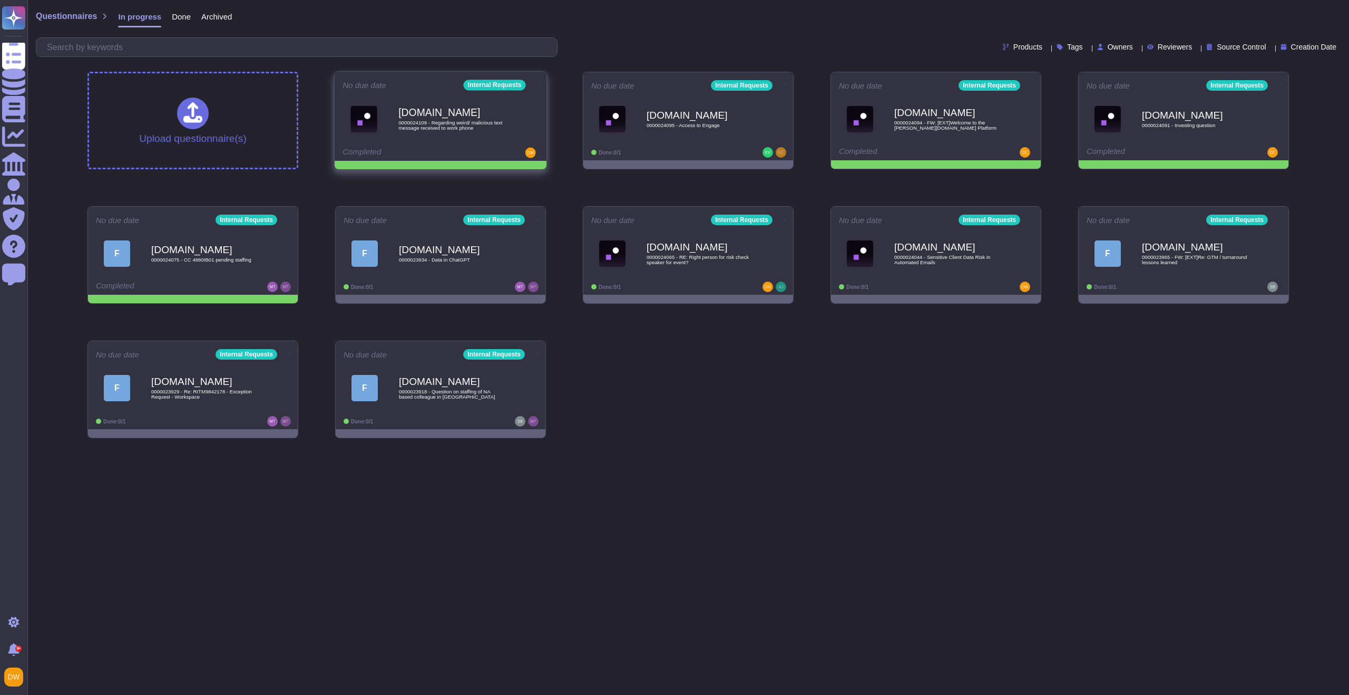
click at [525, 82] on div "Internal Requests" at bounding box center [501, 85] width 75 height 11
click at [538, 83] on icon at bounding box center [539, 84] width 2 height 3
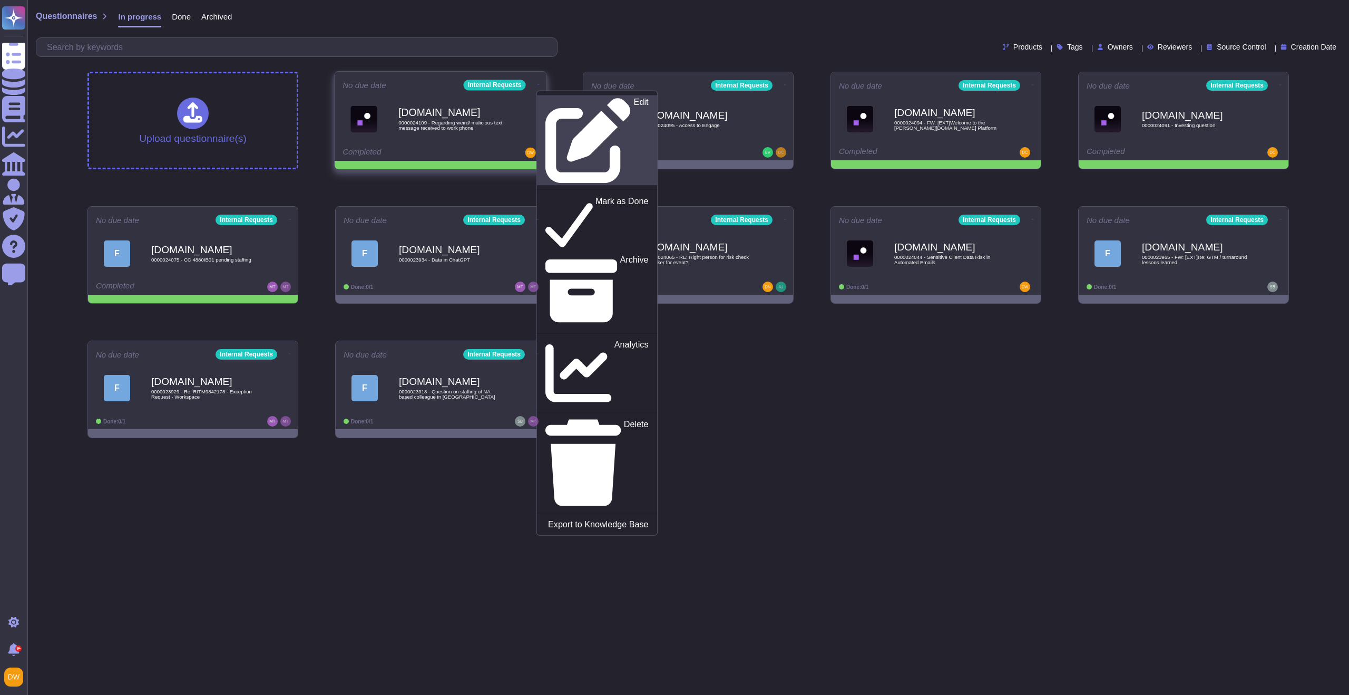
click at [546, 99] on div "Edit" at bounding box center [597, 141] width 103 height 86
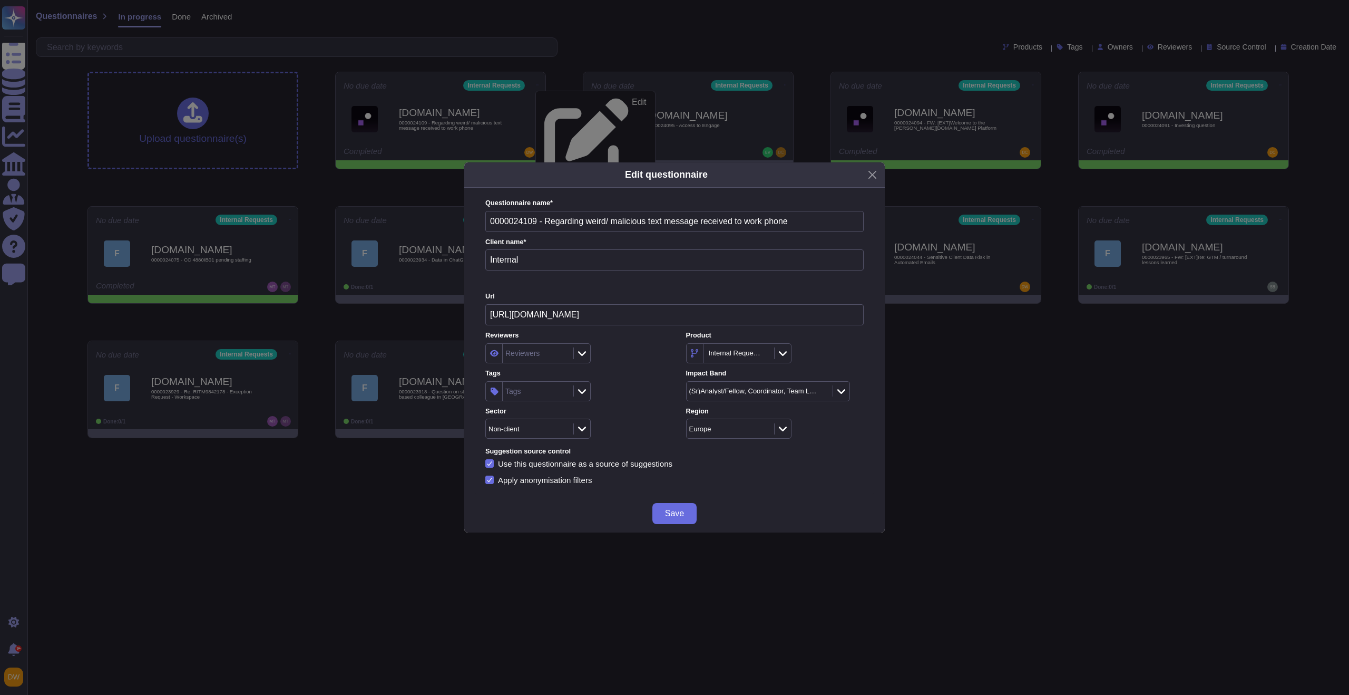
click at [541, 390] on div "Tags" at bounding box center [537, 391] width 68 height 19
type input "z"
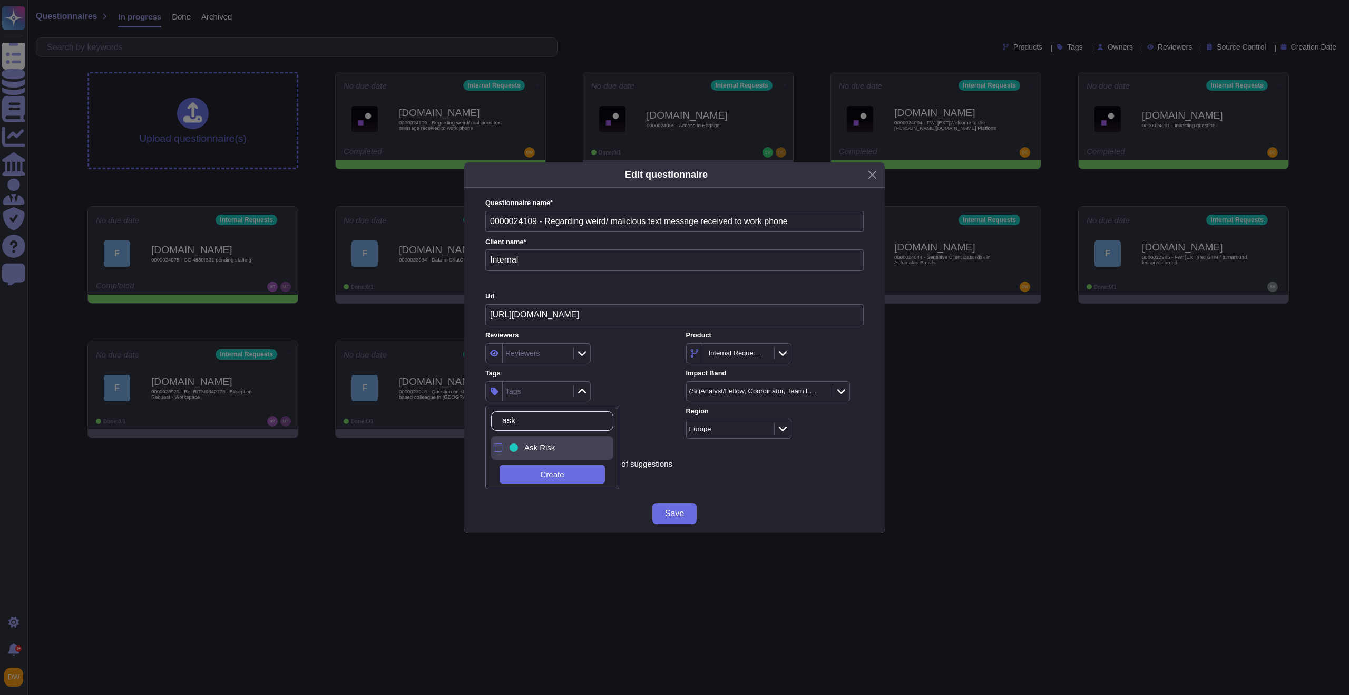
click at [521, 448] on div "Ask Risk" at bounding box center [561, 447] width 82 height 9
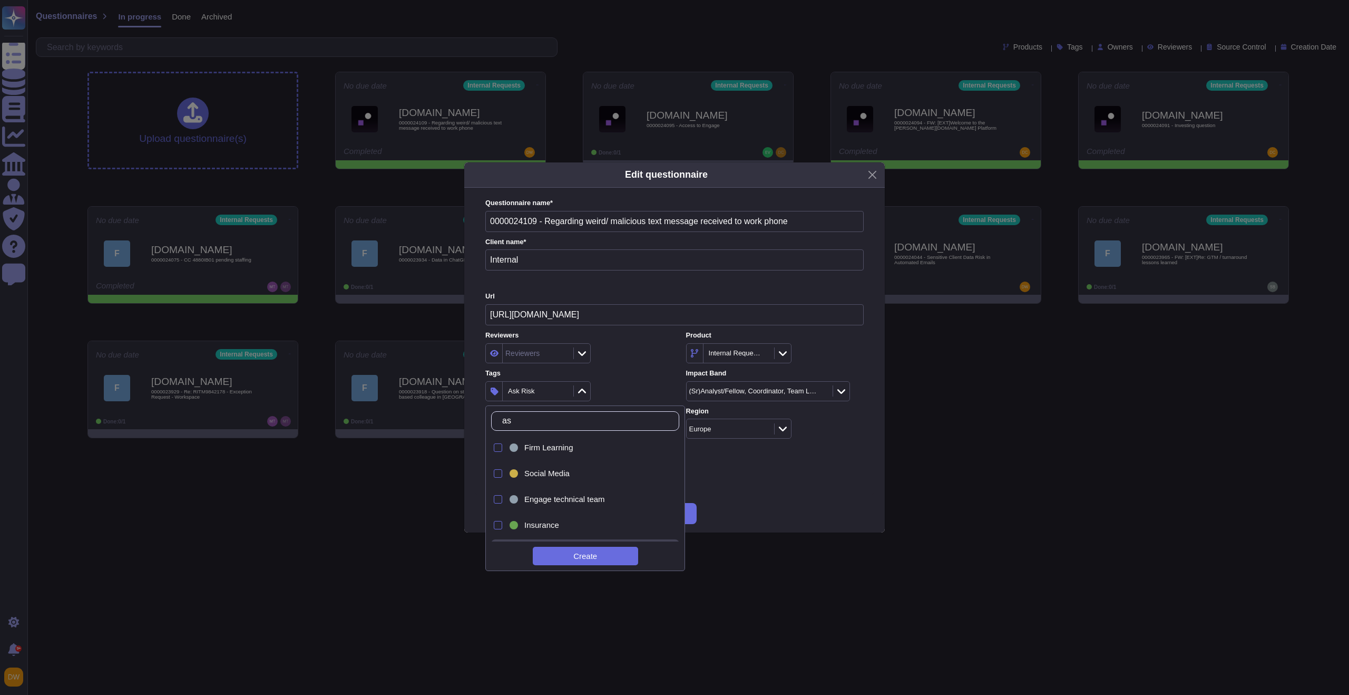
type input "a"
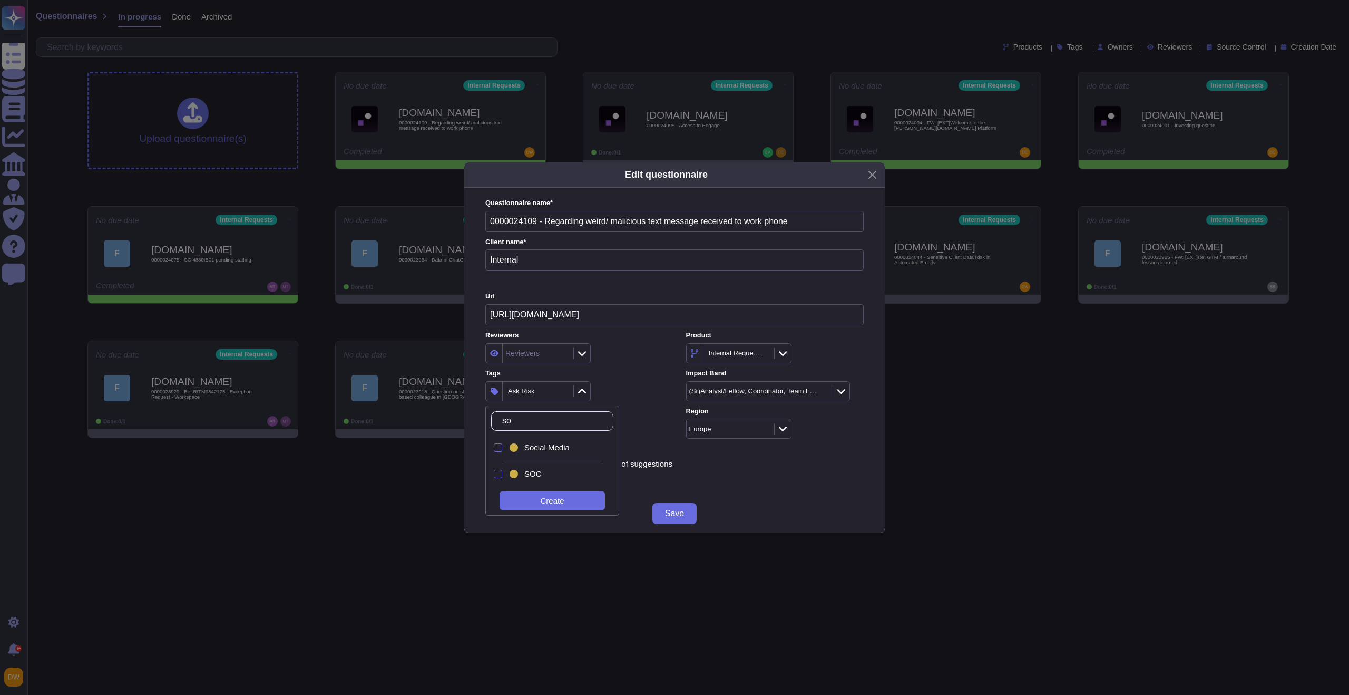
type input "soc"
click at [532, 479] on span "SOC" at bounding box center [533, 473] width 17 height 9
click at [619, 374] on label "Tags" at bounding box center [574, 373] width 178 height 7
click at [666, 514] on span "Save" at bounding box center [674, 513] width 19 height 8
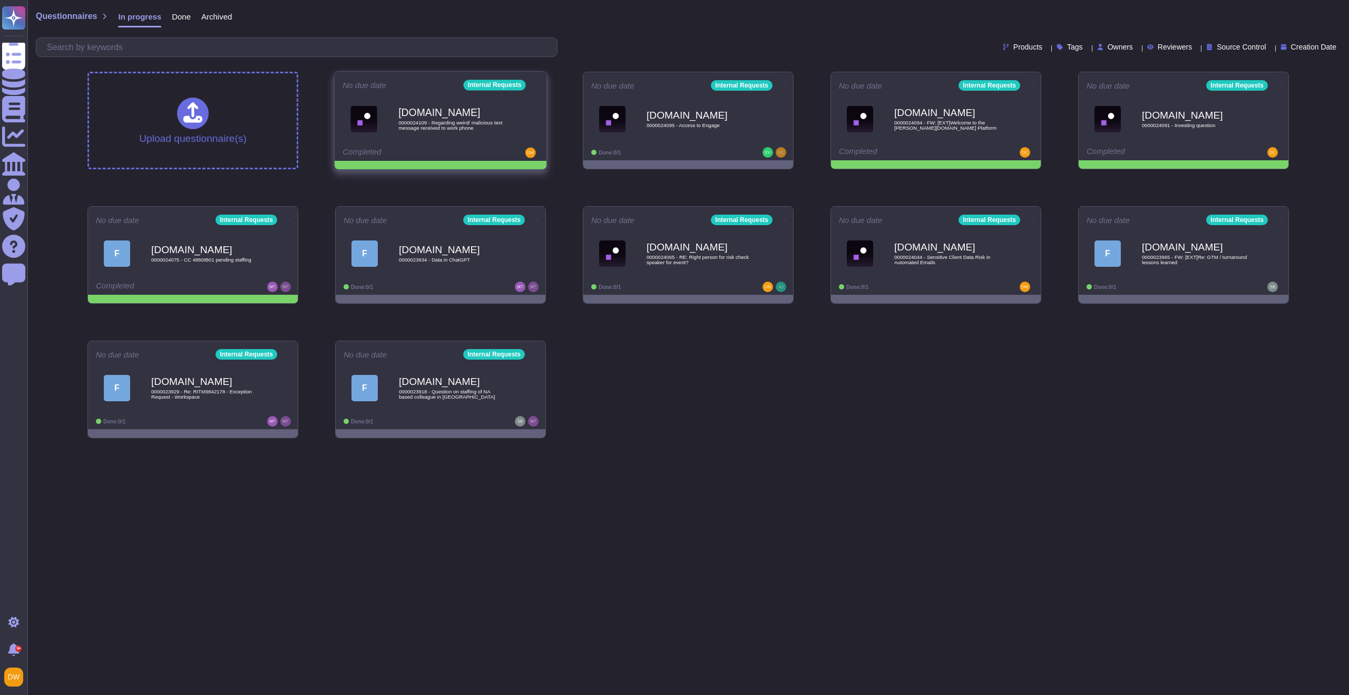
click at [538, 83] on icon at bounding box center [539, 84] width 2 height 3
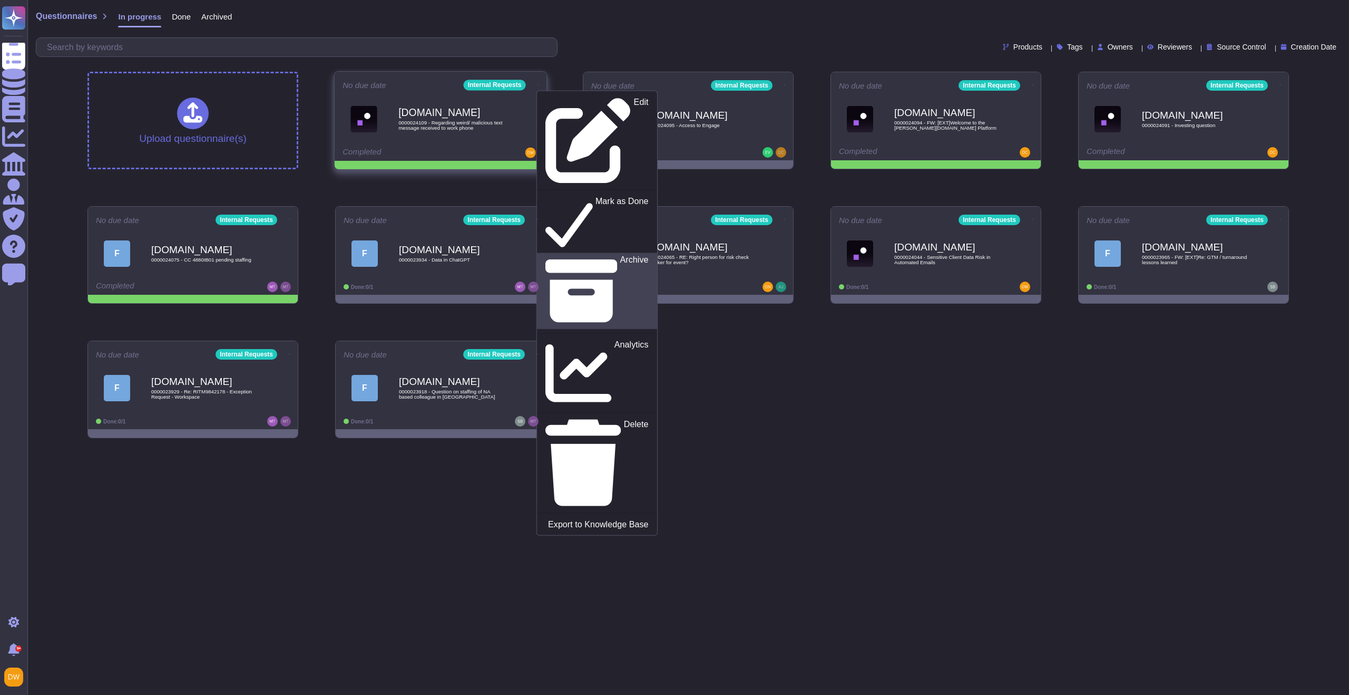
click at [620, 255] on p "Archive" at bounding box center [634, 291] width 28 height 72
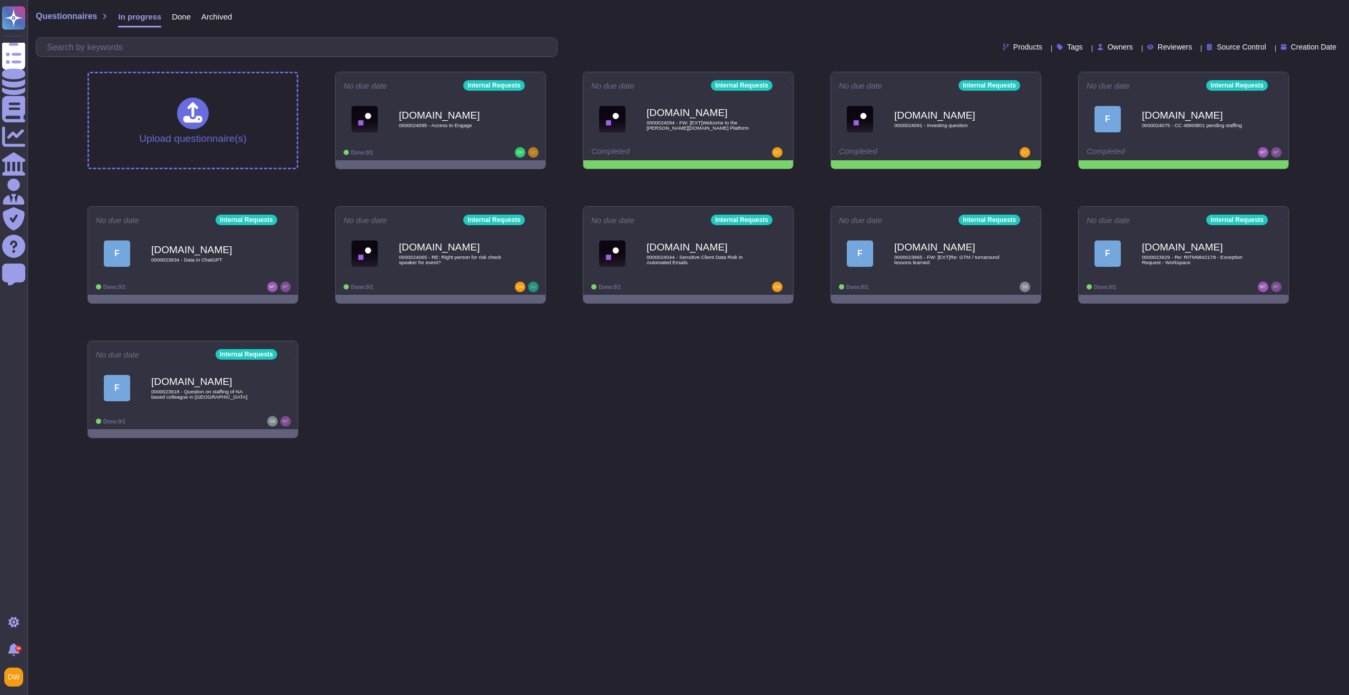
click at [216, 16] on span "Archived" at bounding box center [216, 17] width 31 height 8
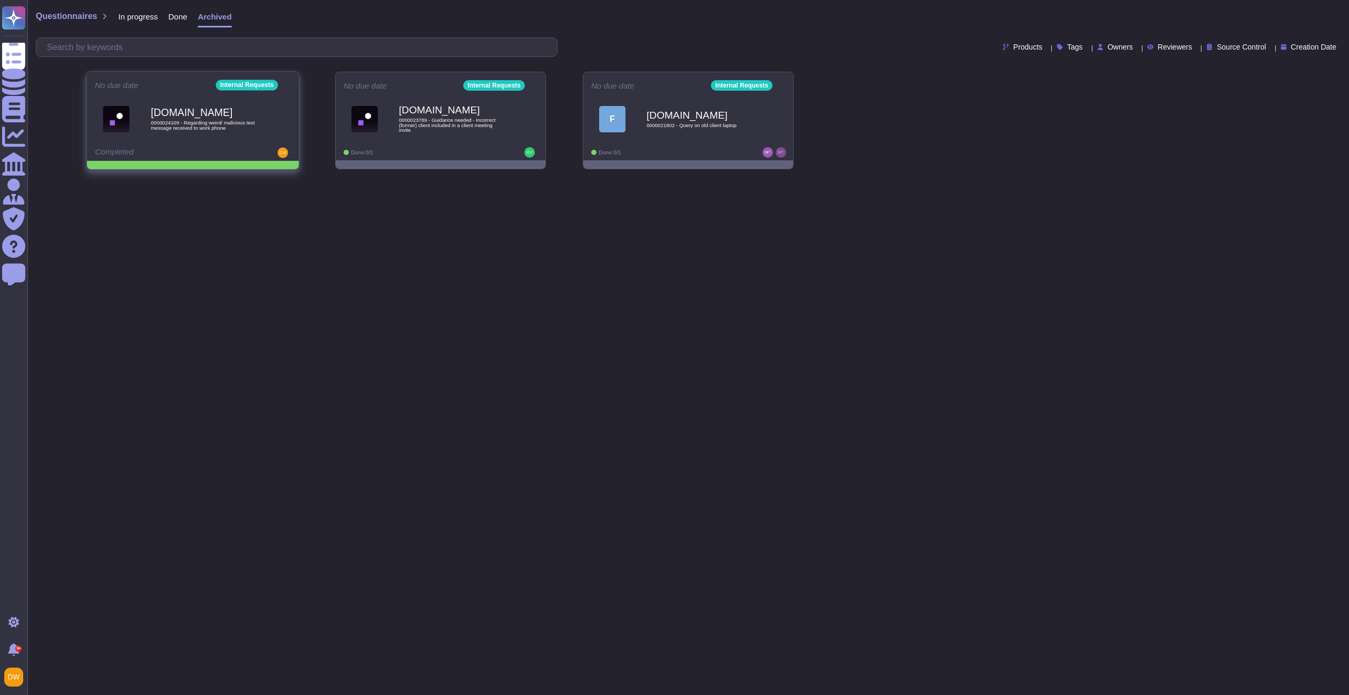
click at [290, 83] on icon at bounding box center [291, 84] width 2 height 3
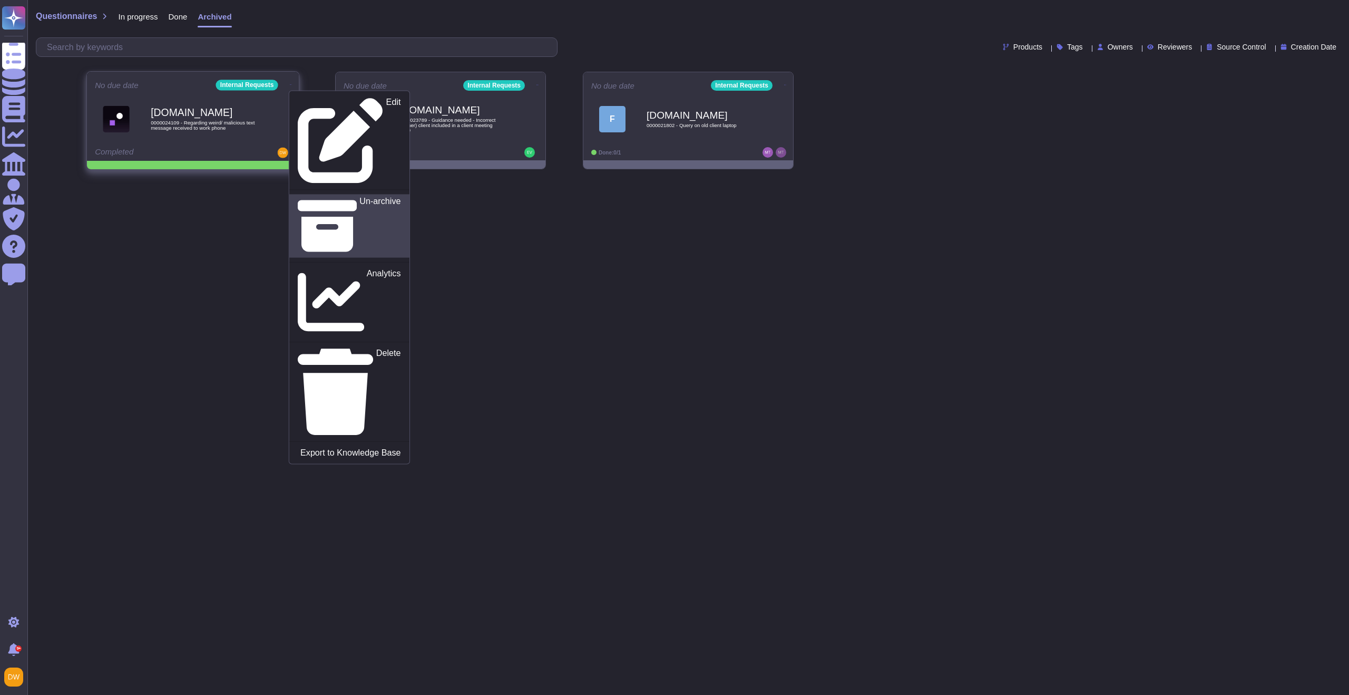
click at [360, 197] on p "Un-archive" at bounding box center [380, 226] width 41 height 59
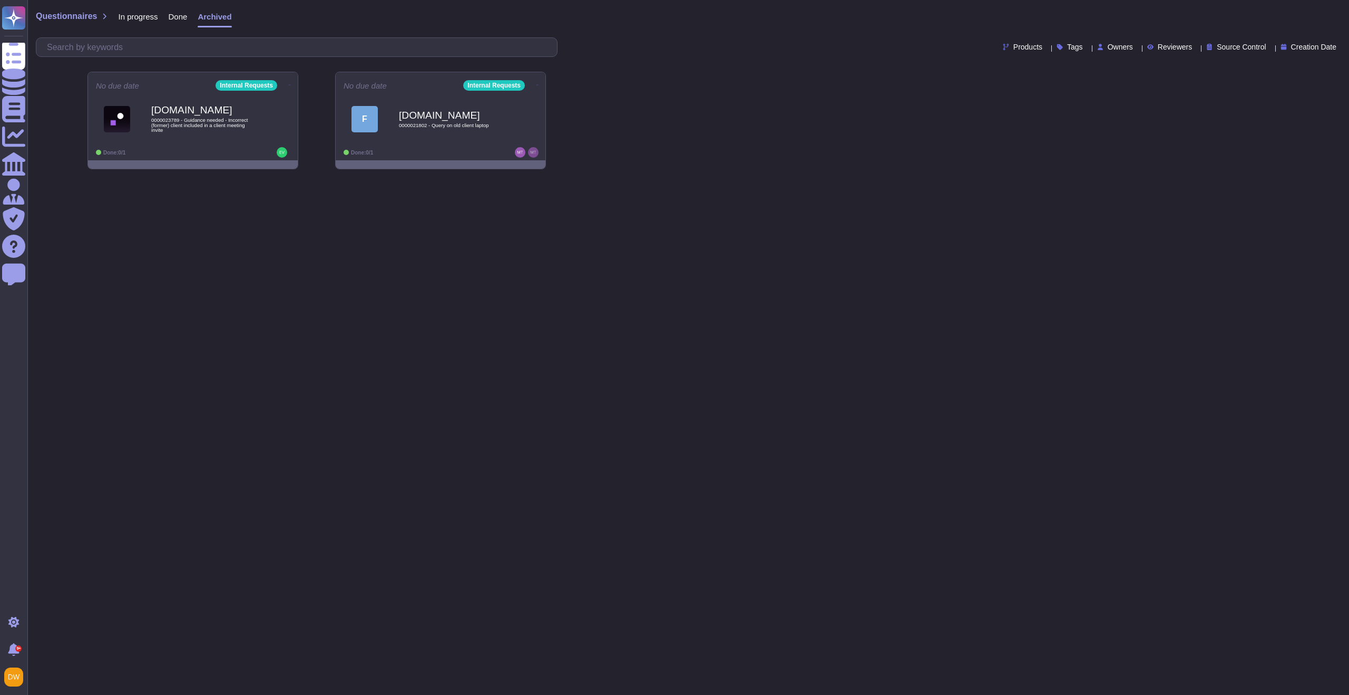
click at [158, 16] on span "In progress" at bounding box center [138, 17] width 40 height 8
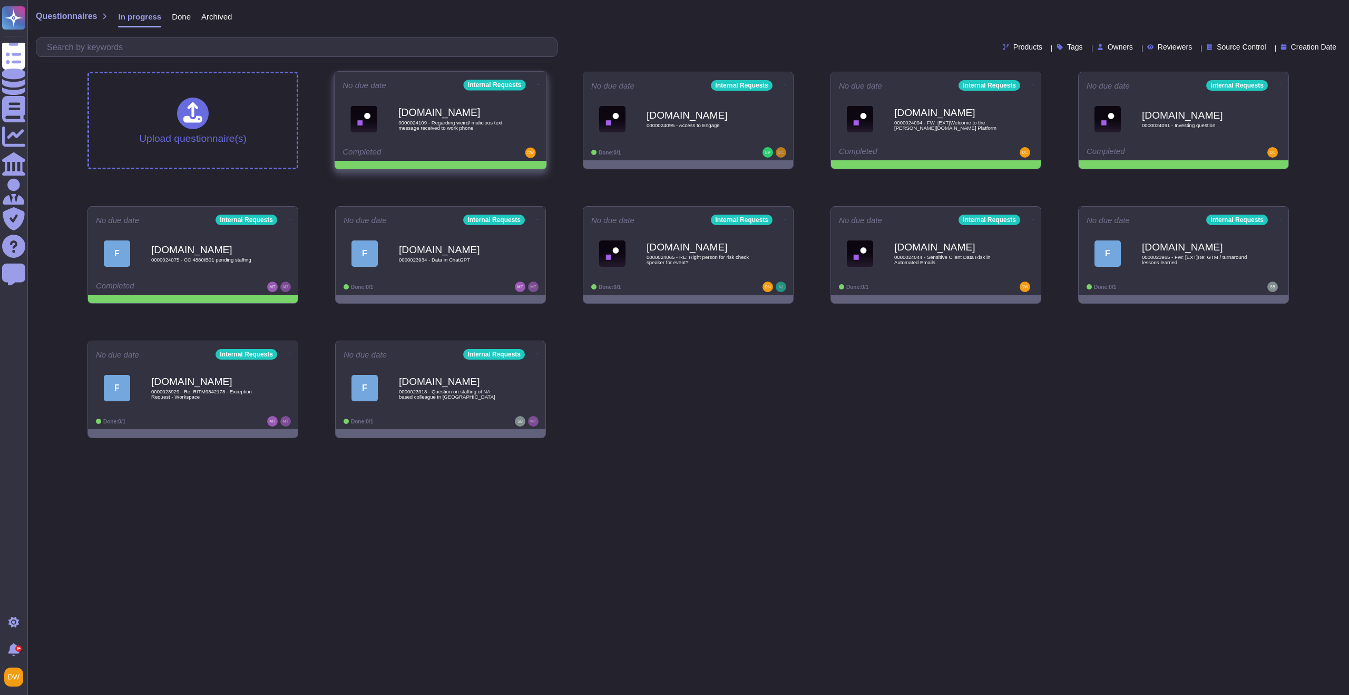
click at [538, 84] on icon at bounding box center [539, 84] width 2 height 1
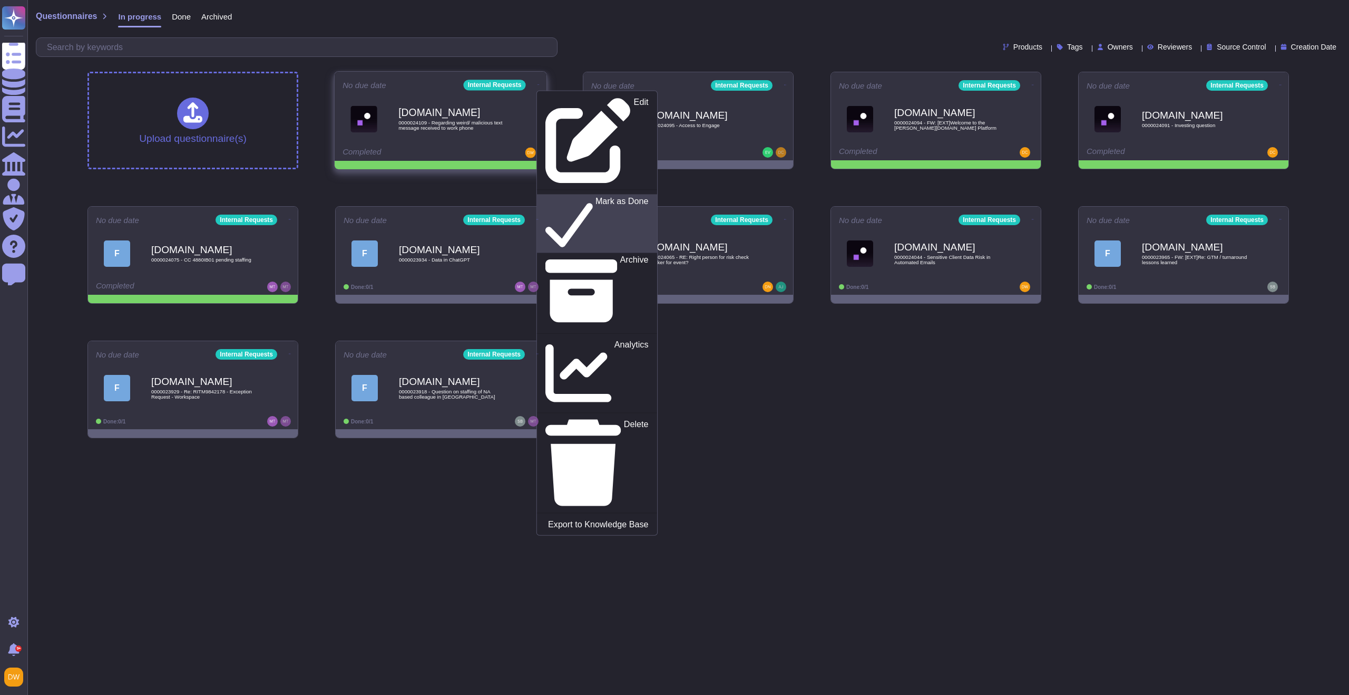
click at [596, 197] on p "Mark as Done" at bounding box center [622, 224] width 53 height 54
